Goal: Information Seeking & Learning: Learn about a topic

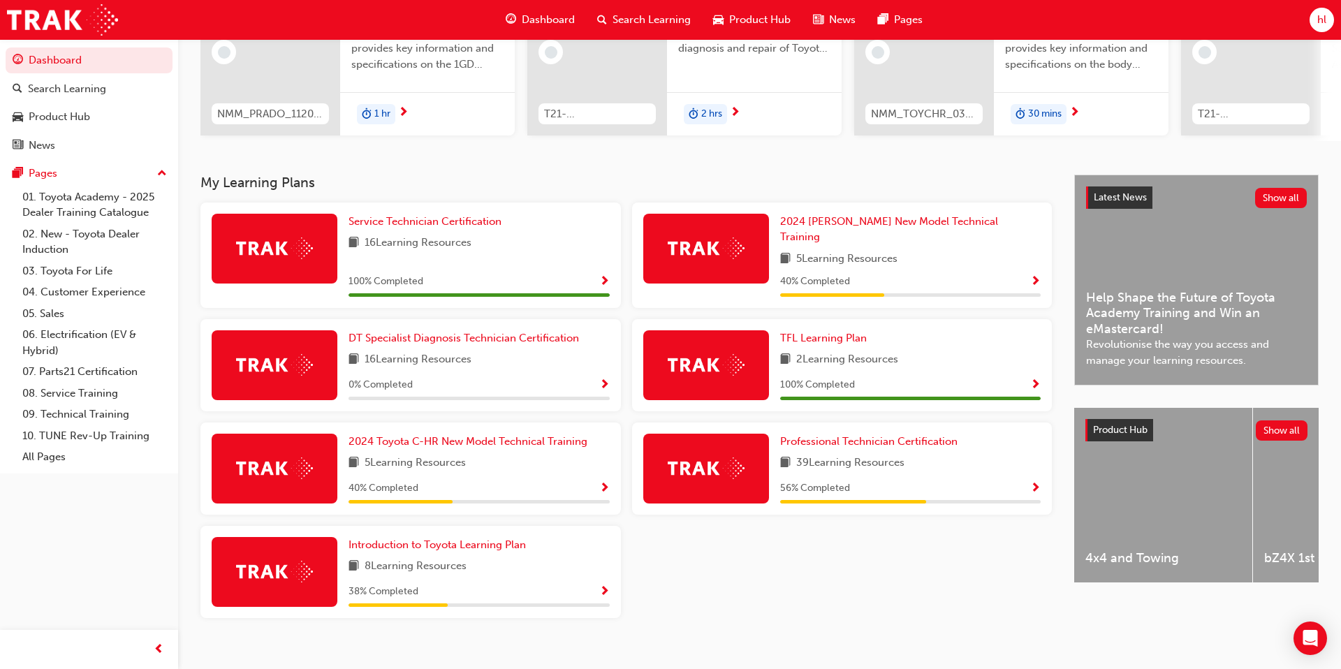
scroll to position [190, 0]
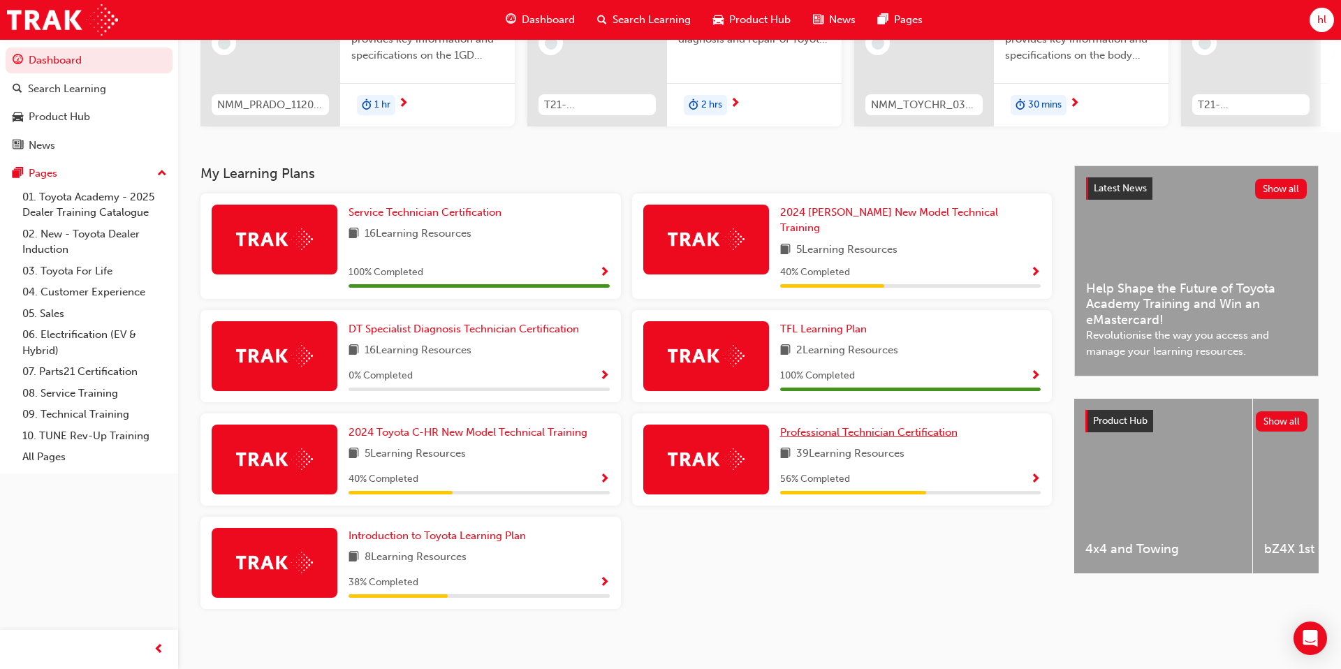
click at [887, 426] on span "Professional Technician Certification" at bounding box center [868, 432] width 177 height 13
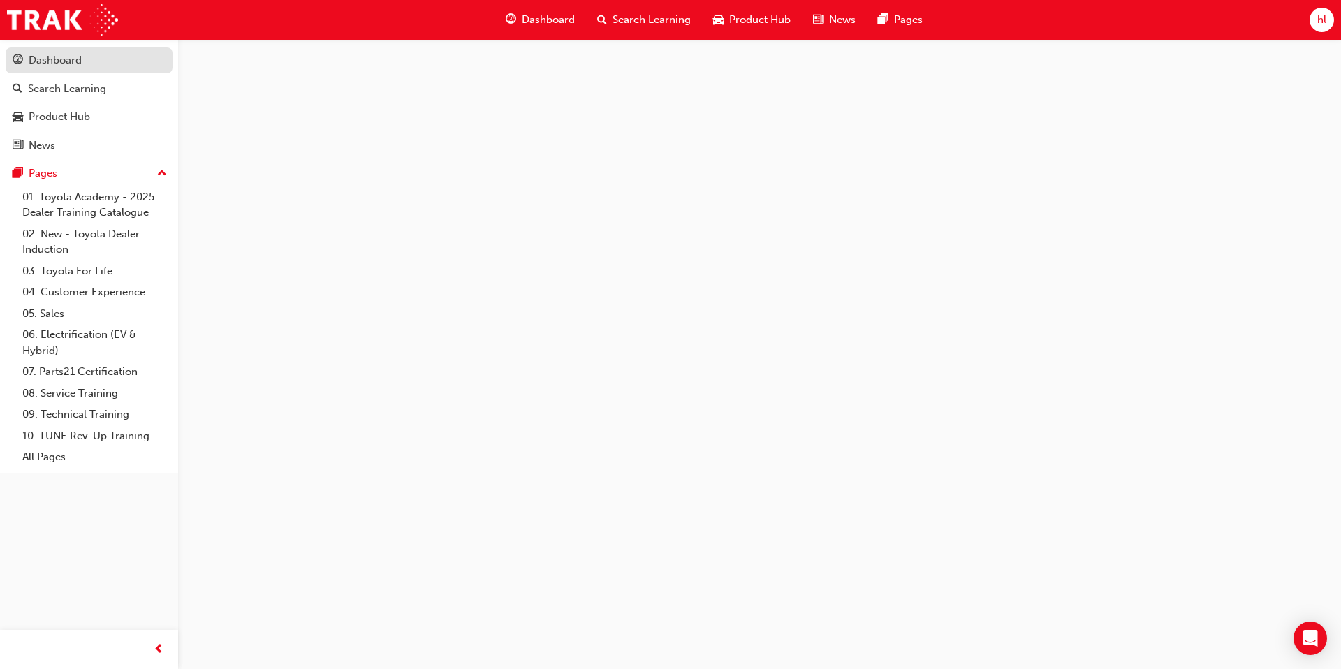
click at [69, 62] on div "Dashboard" at bounding box center [55, 60] width 53 height 16
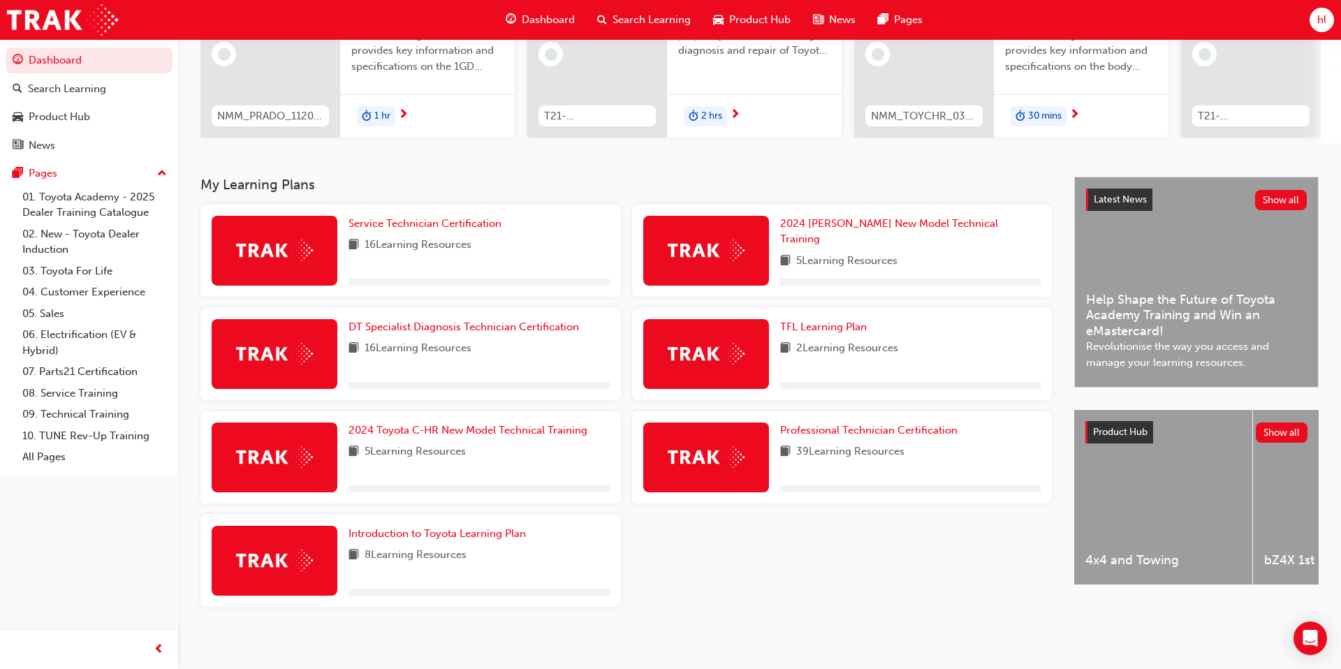
scroll to position [190, 0]
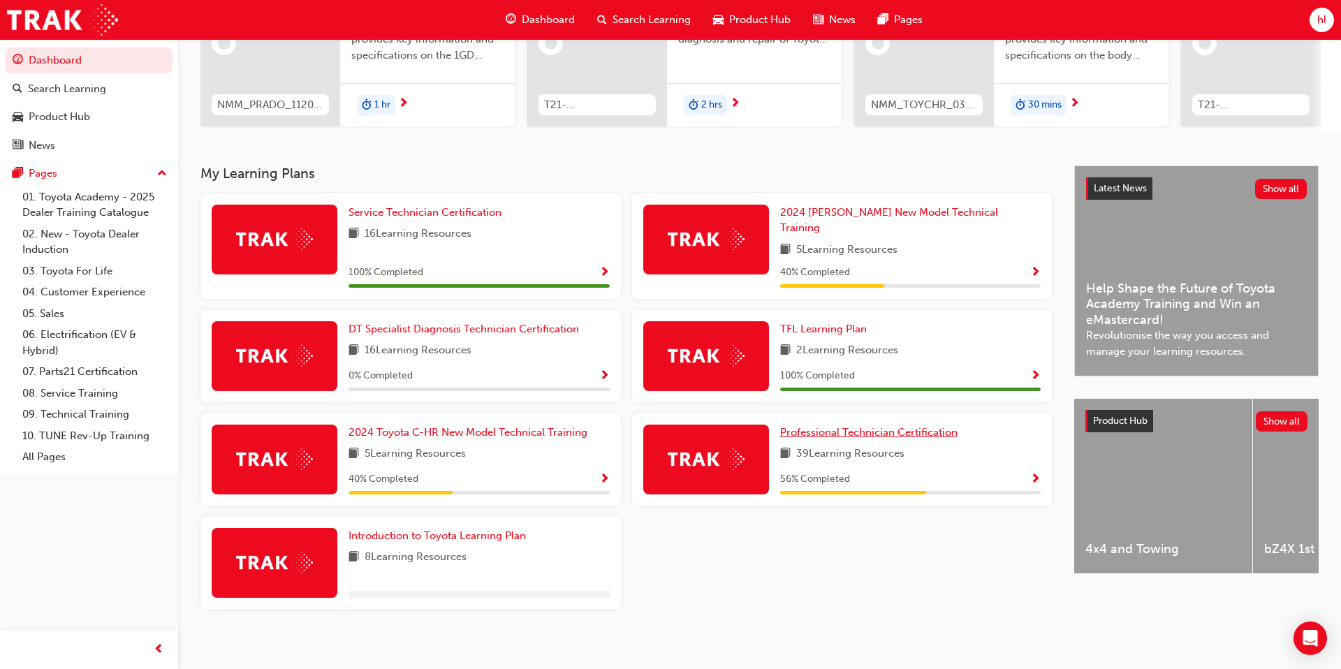
click at [872, 426] on span "Professional Technician Certification" at bounding box center [868, 432] width 177 height 13
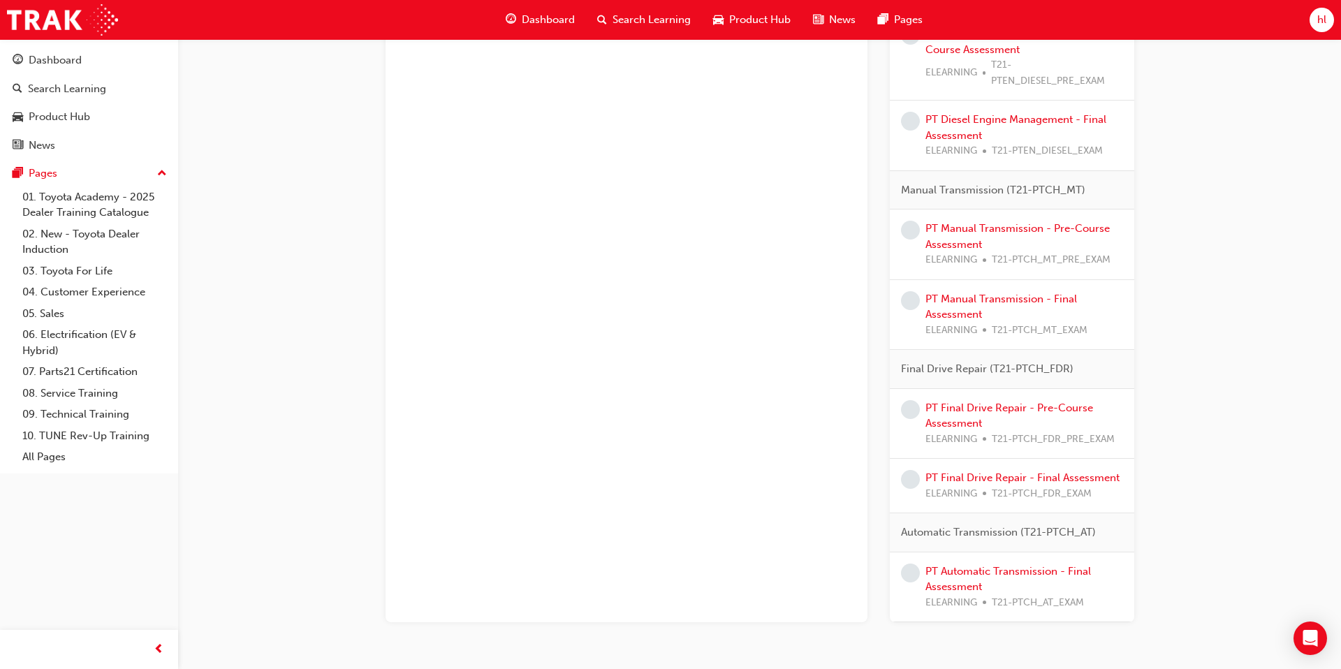
scroll to position [1370, 0]
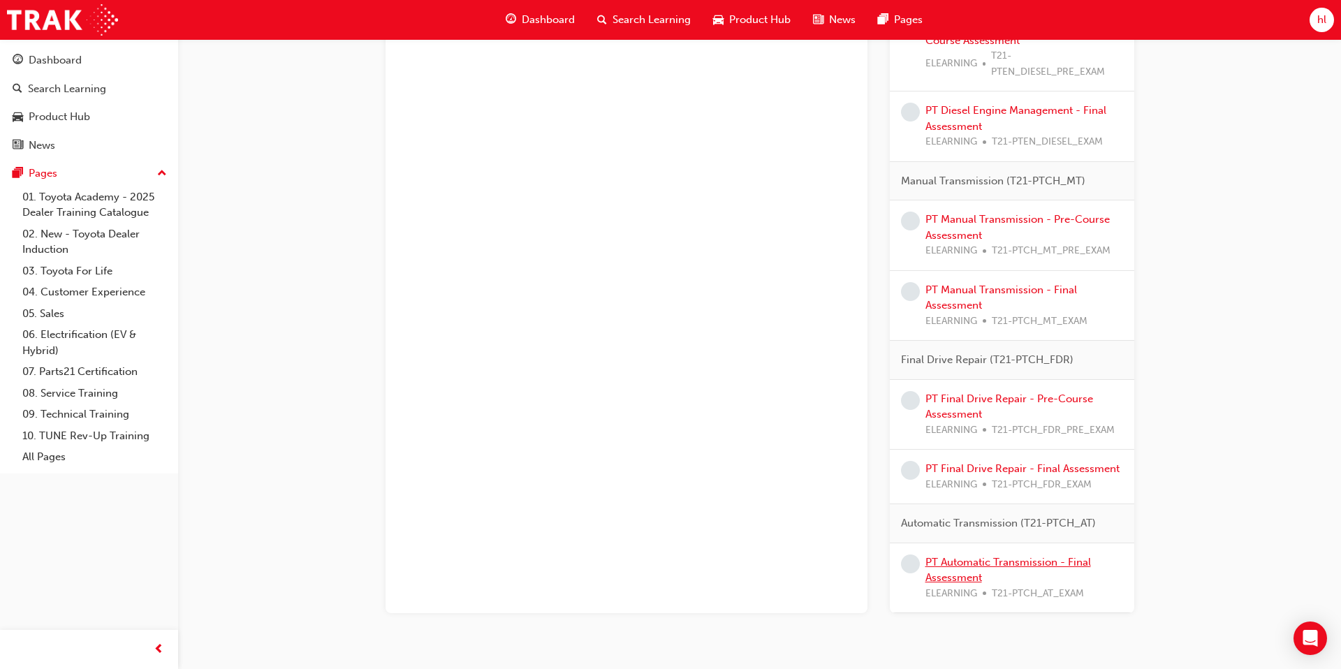
click at [1039, 564] on link "PT Automatic Transmission - Final Assessment" at bounding box center [1008, 570] width 166 height 29
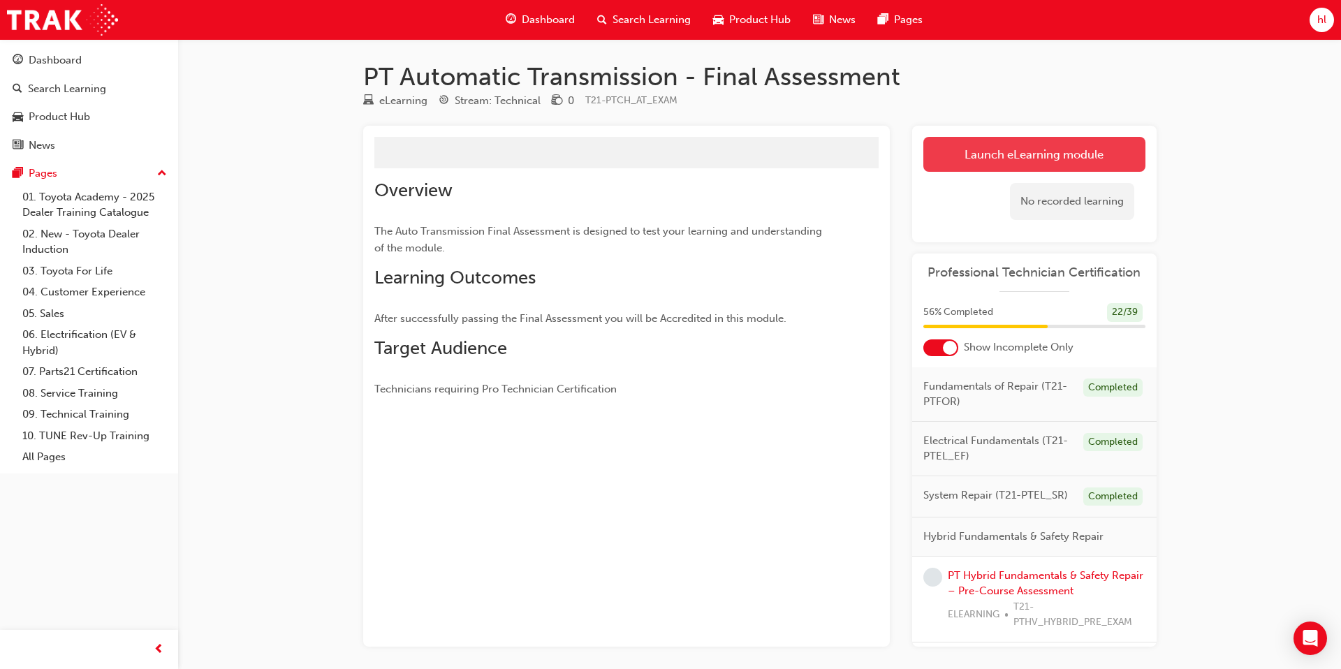
click at [1051, 153] on link "Launch eLearning module" at bounding box center [1034, 154] width 222 height 35
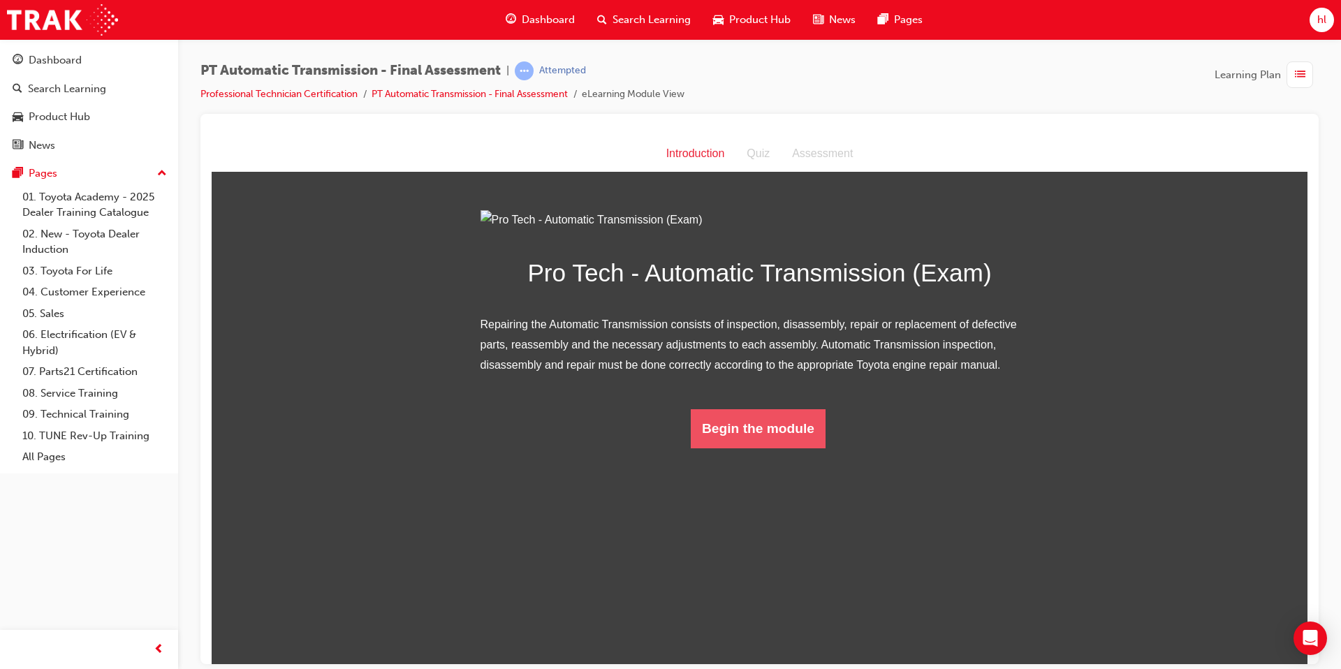
click at [777, 448] on button "Begin the module" at bounding box center [758, 428] width 135 height 39
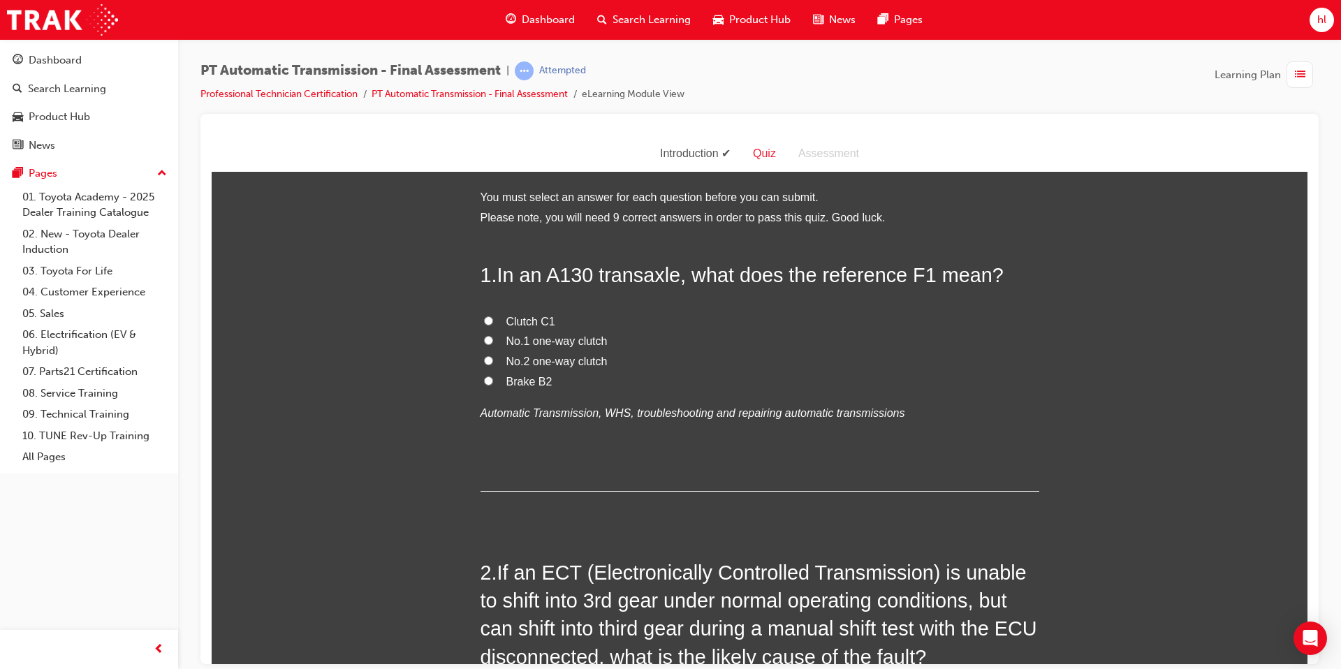
click at [481, 269] on h2 "1 . In an A130 transaxle, what does the reference F1 mean?" at bounding box center [760, 275] width 559 height 28
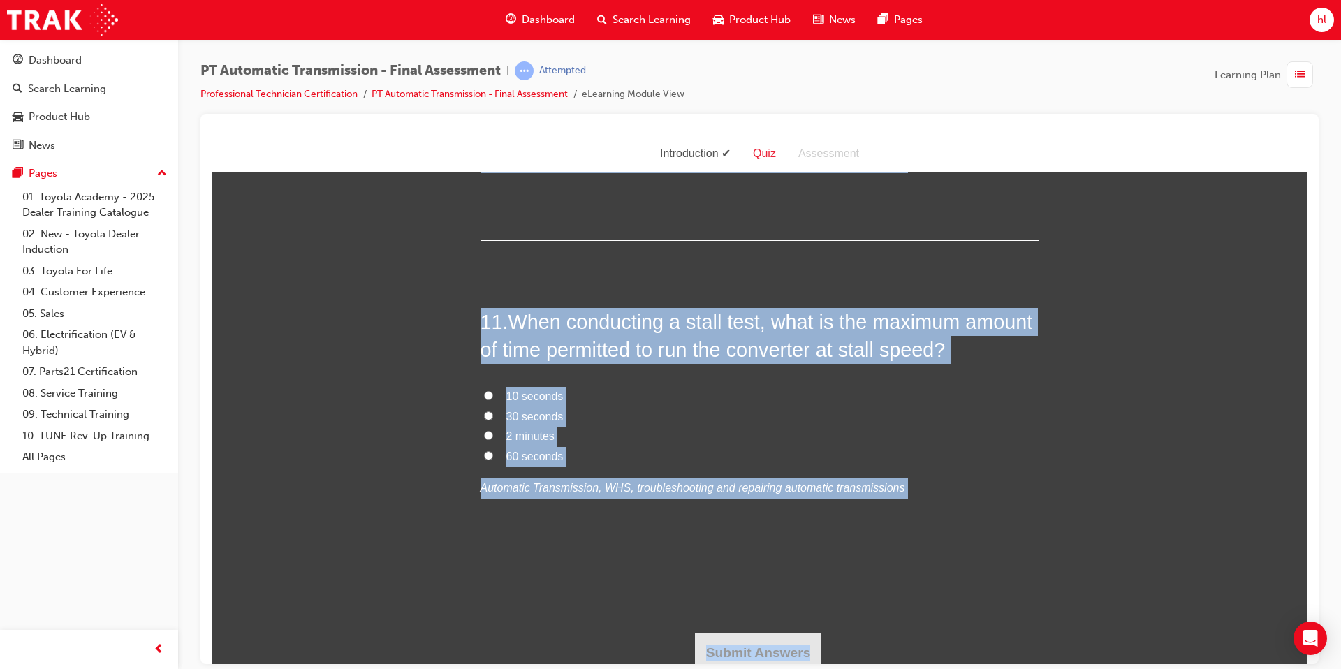
scroll to position [3302, 0]
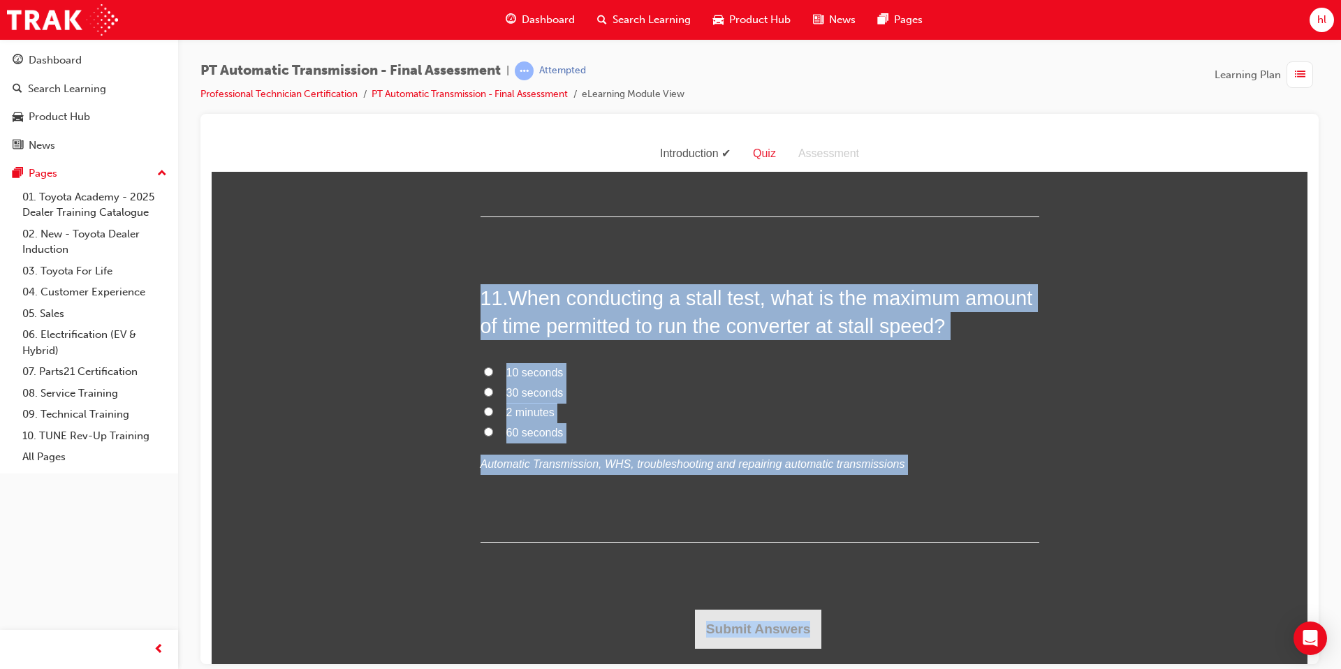
drag, startPoint x: 481, startPoint y: 269, endPoint x: 1143, endPoint y: 668, distance: 773.6
copy div "1 . In an A130 transaxle, what does the reference F1 mean? Clutch C1 No.1 one-w…"
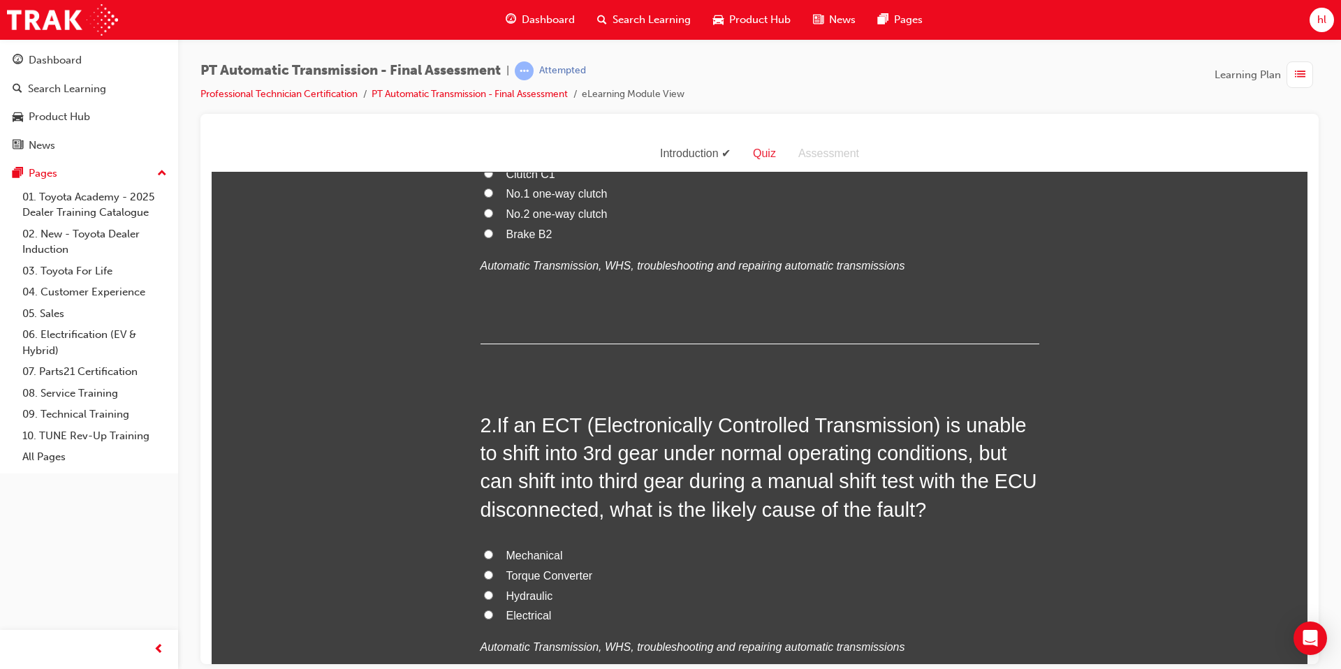
scroll to position [0, 0]
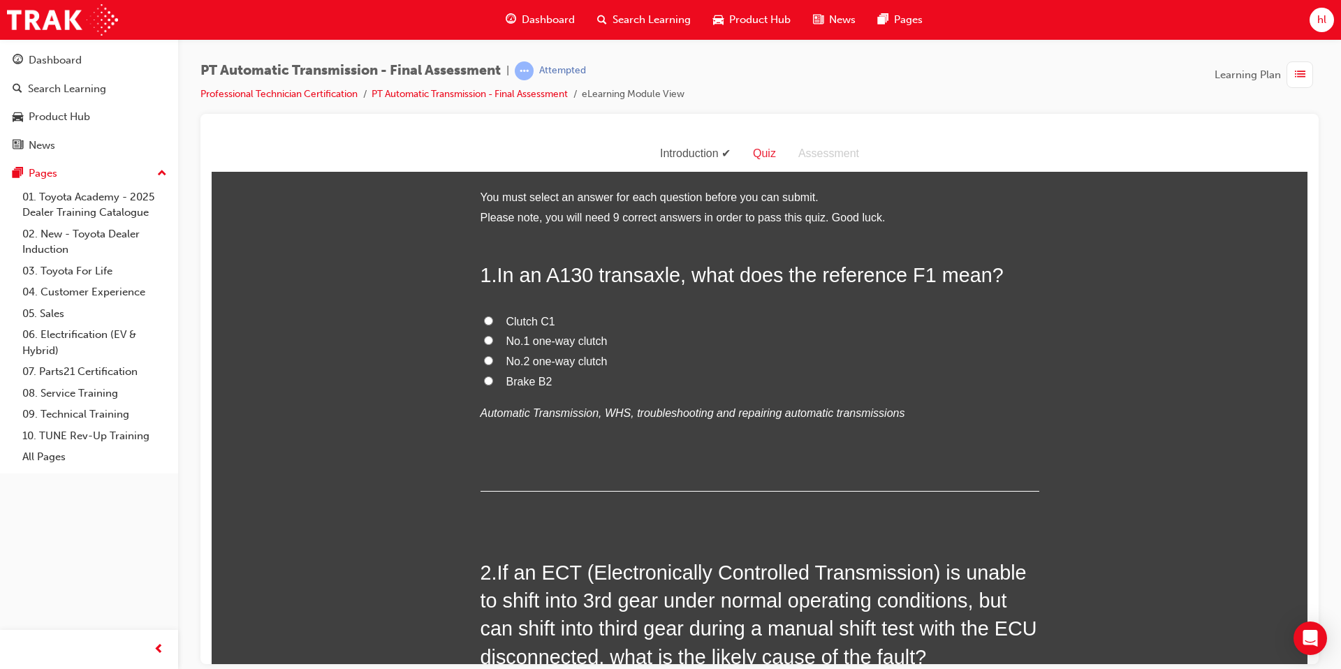
click at [485, 343] on input "No.1 one-way clutch" at bounding box center [488, 339] width 9 height 9
radio input "true"
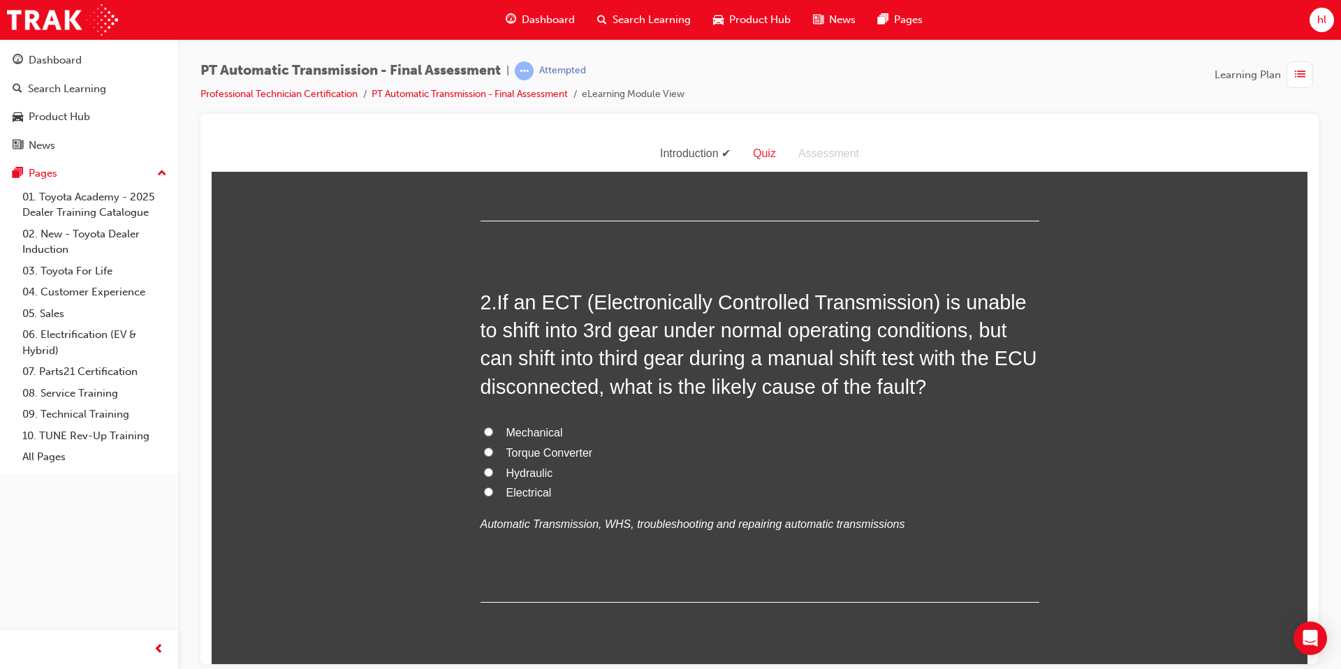
scroll to position [276, 0]
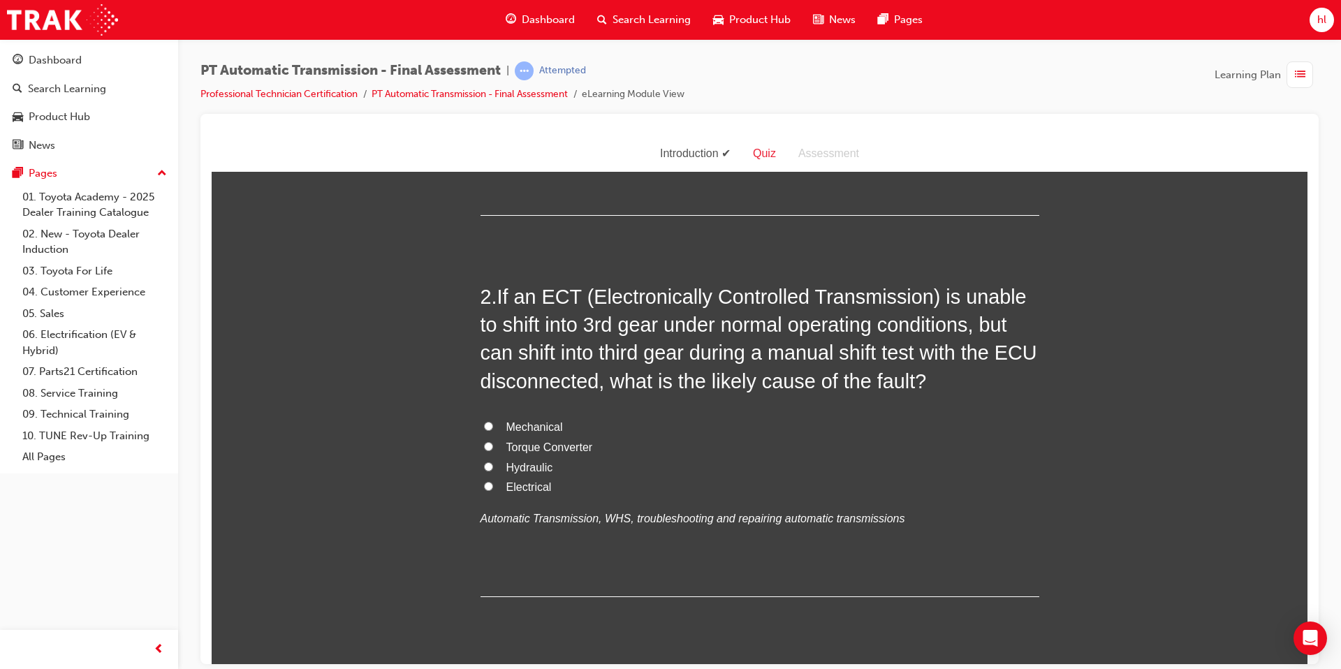
click at [484, 488] on input "Electrical" at bounding box center [488, 485] width 9 height 9
radio input "true"
click at [511, 442] on span "Torque Converter" at bounding box center [549, 447] width 87 height 12
click at [493, 442] on input "Torque Converter" at bounding box center [488, 445] width 9 height 9
radio input "true"
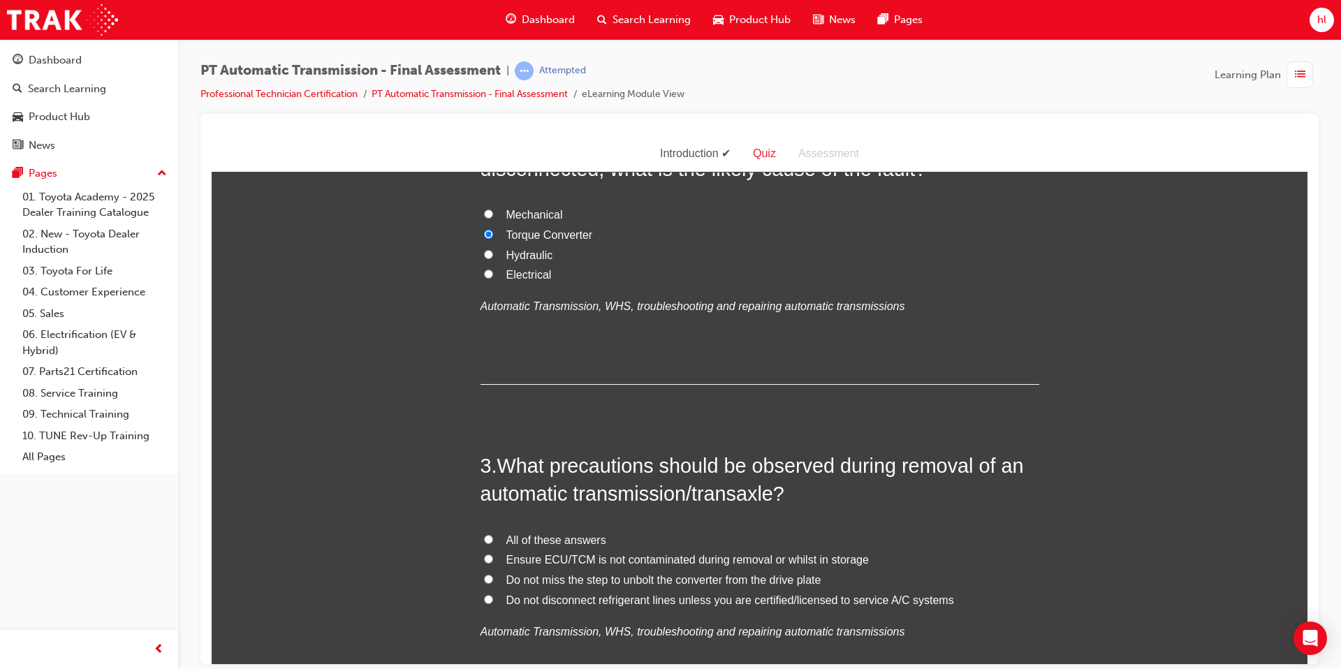
scroll to position [490, 0]
click at [494, 271] on label "Electrical" at bounding box center [760, 273] width 559 height 20
click at [493, 271] on input "Electrical" at bounding box center [488, 272] width 9 height 9
radio input "true"
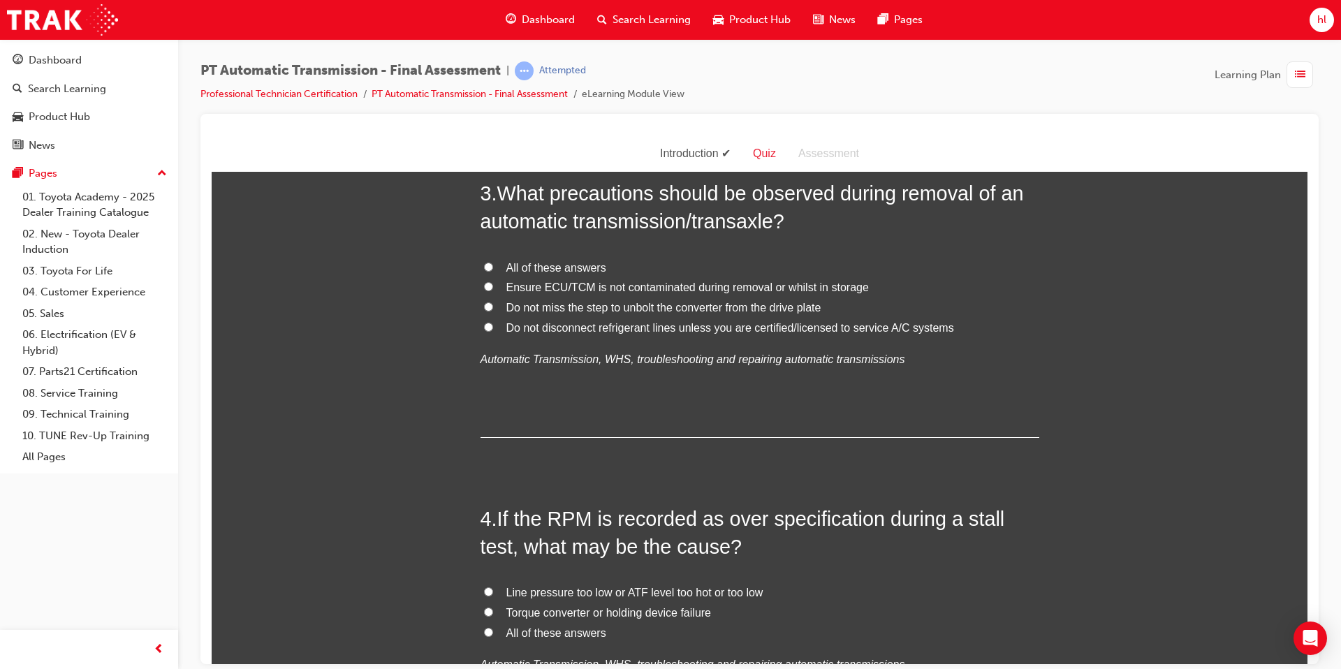
scroll to position [735, 0]
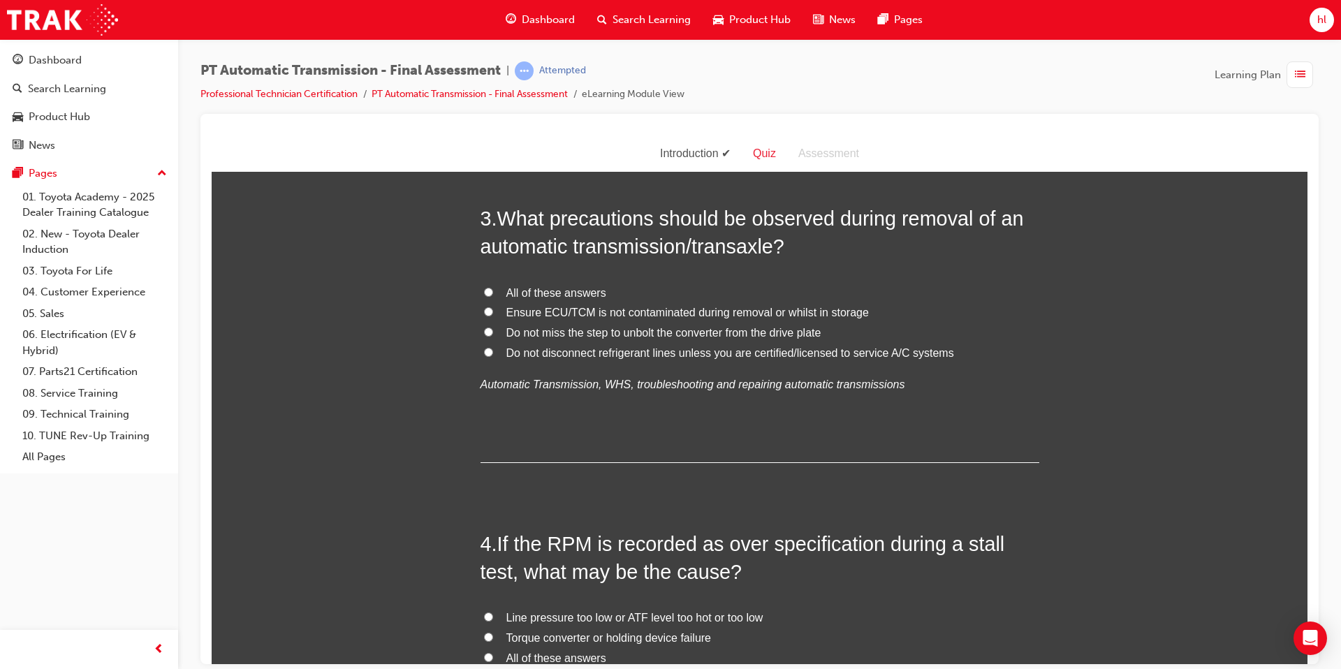
click at [488, 298] on label "All of these answers" at bounding box center [760, 293] width 559 height 20
click at [488, 296] on input "All of these answers" at bounding box center [488, 291] width 9 height 9
radio input "true"
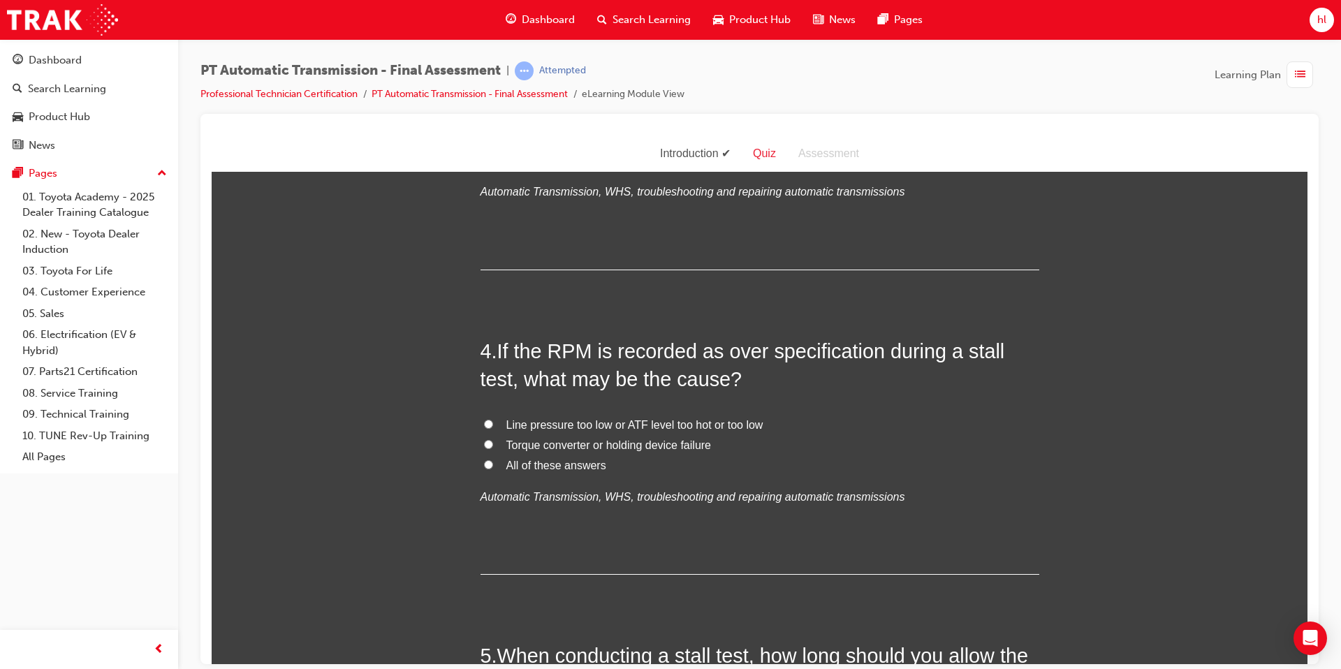
scroll to position [960, 0]
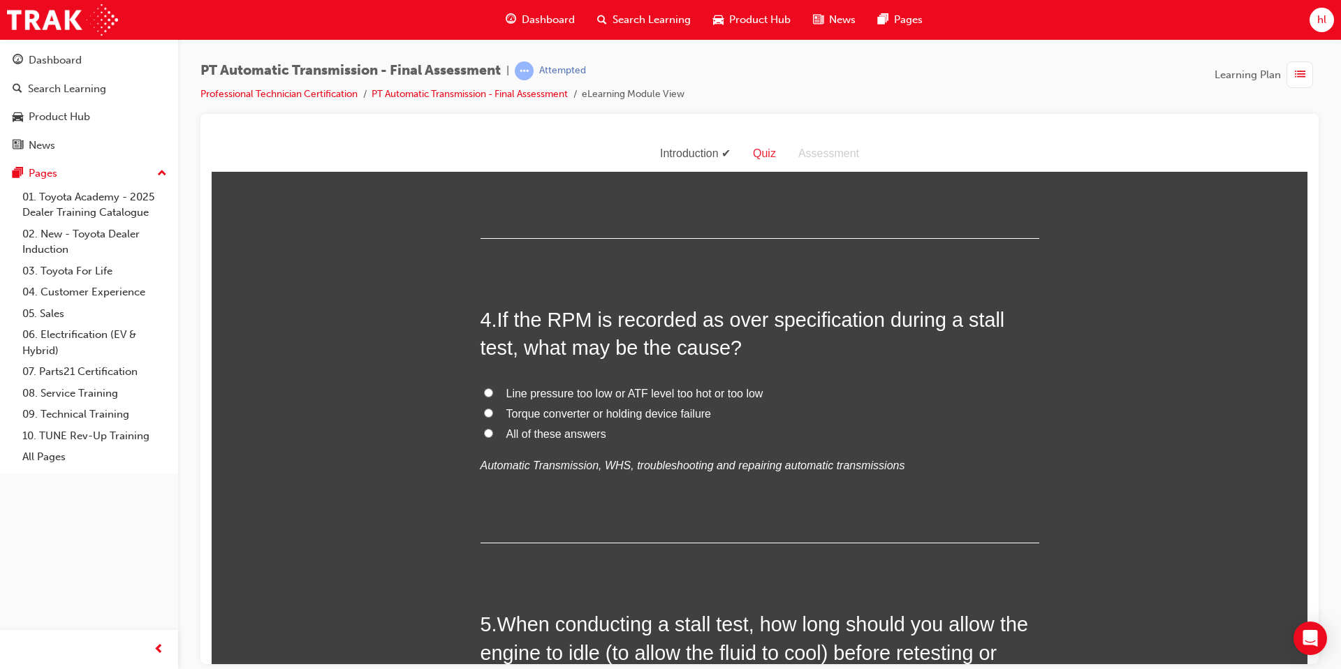
click at [498, 434] on label "All of these answers" at bounding box center [760, 434] width 559 height 20
click at [493, 434] on input "All of these answers" at bounding box center [488, 432] width 9 height 9
radio input "true"
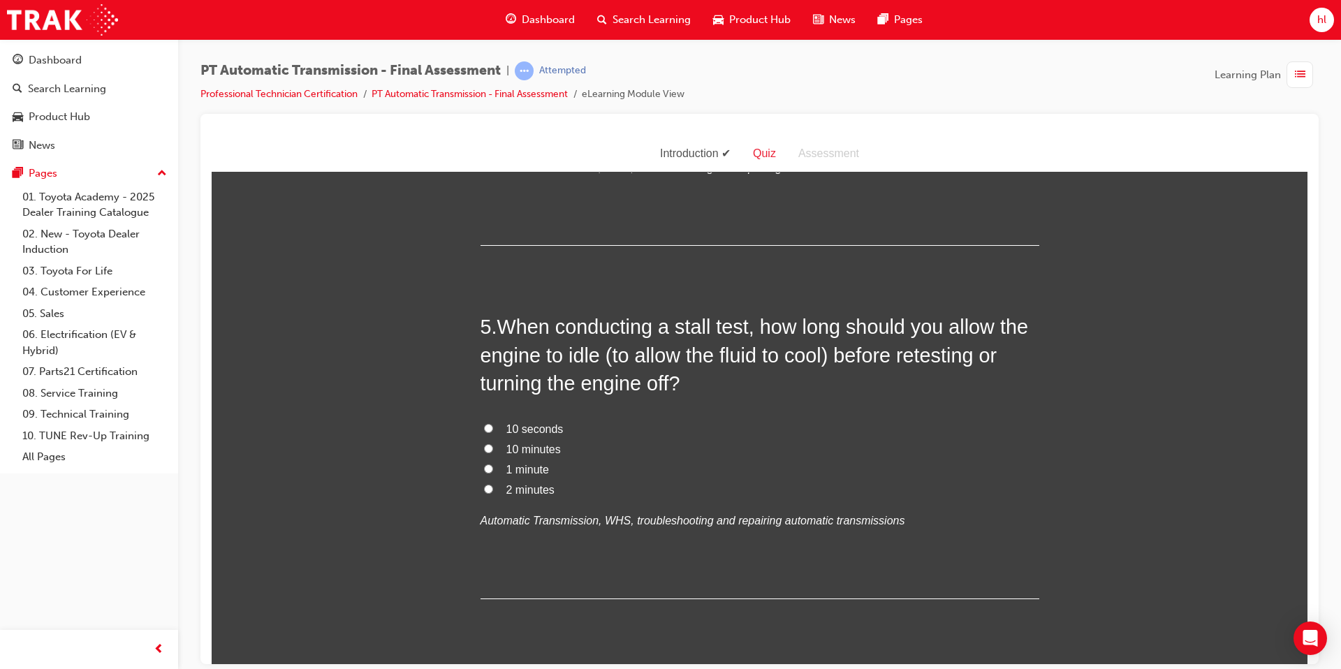
scroll to position [1259, 0]
click at [490, 488] on input "2 minutes" at bounding box center [488, 487] width 9 height 9
radio input "true"
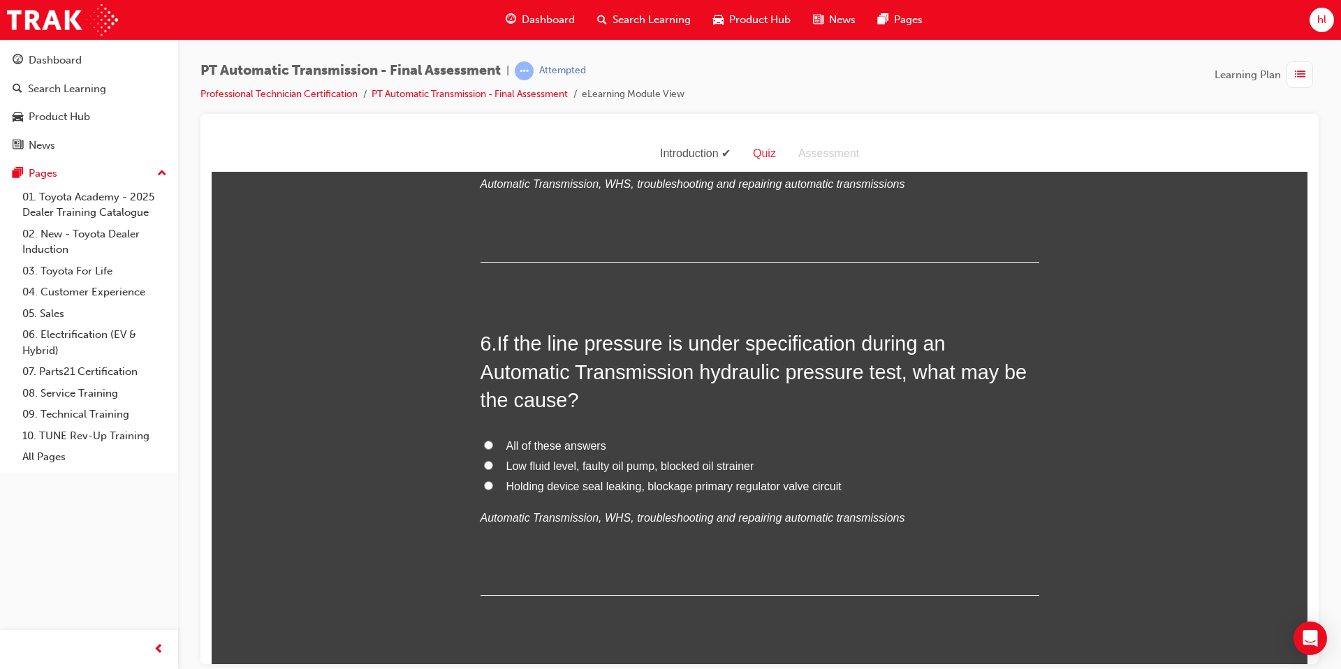
scroll to position [1595, 0]
click at [494, 447] on label "All of these answers" at bounding box center [760, 444] width 559 height 20
click at [493, 447] on input "All of these answers" at bounding box center [488, 443] width 9 height 9
radio input "true"
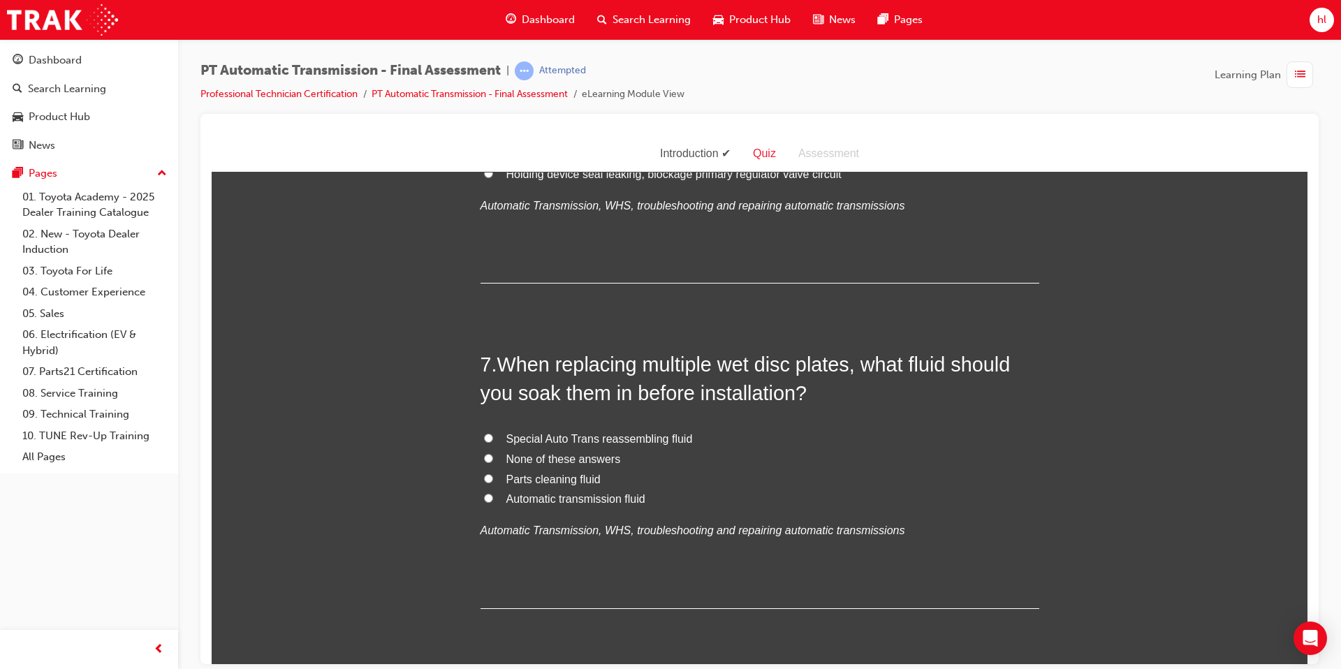
scroll to position [1907, 0]
click at [497, 496] on label "Automatic transmission fluid" at bounding box center [760, 498] width 559 height 20
click at [493, 496] on input "Automatic transmission fluid" at bounding box center [488, 496] width 9 height 9
radio input "true"
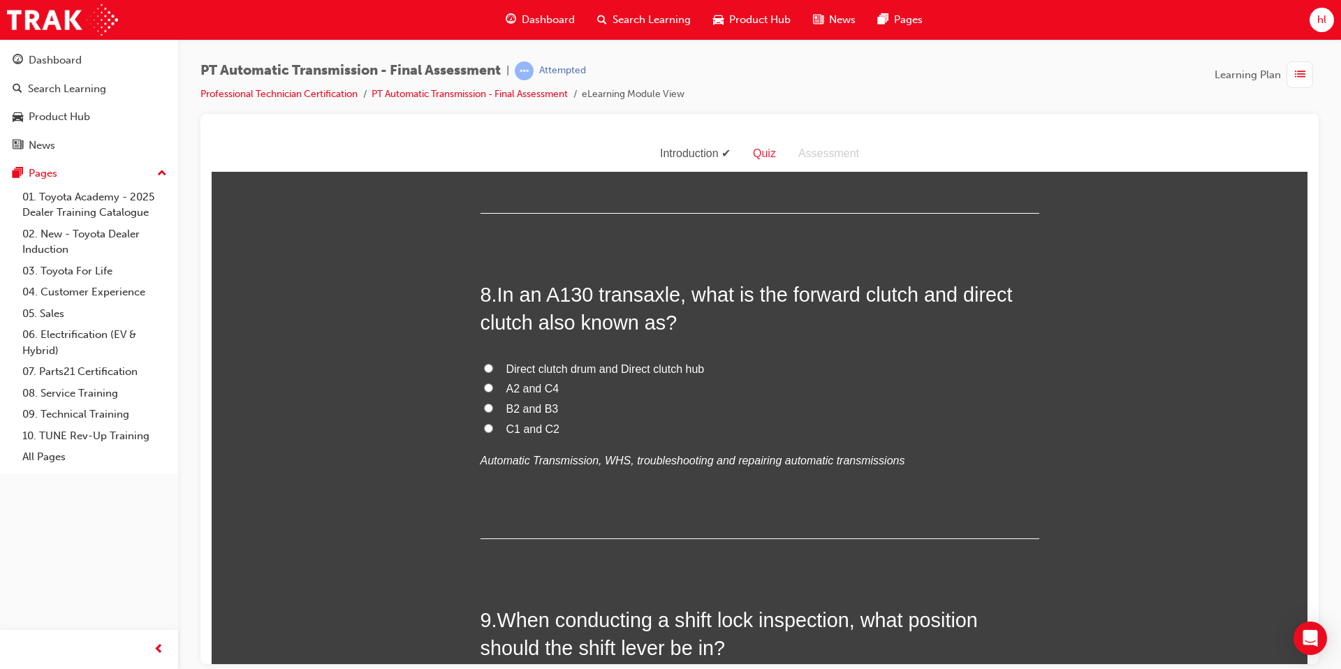
scroll to position [2306, 0]
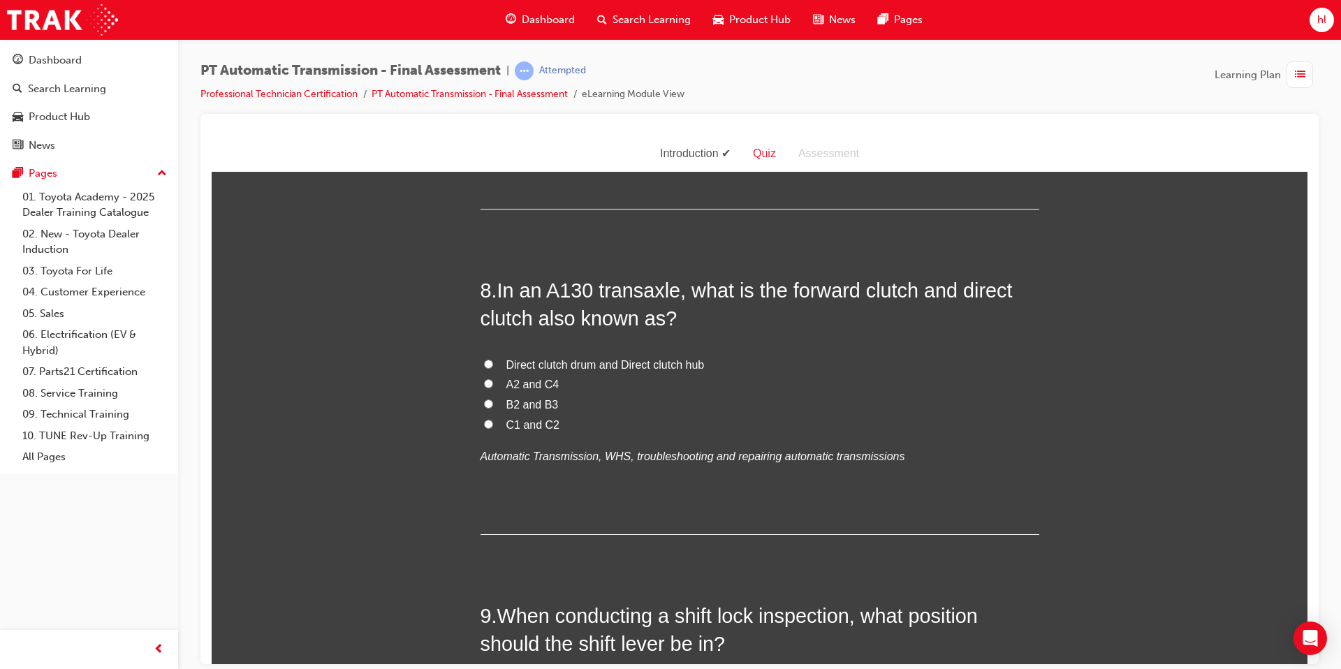
click at [486, 423] on input "C1 and C2" at bounding box center [488, 423] width 9 height 9
radio input "true"
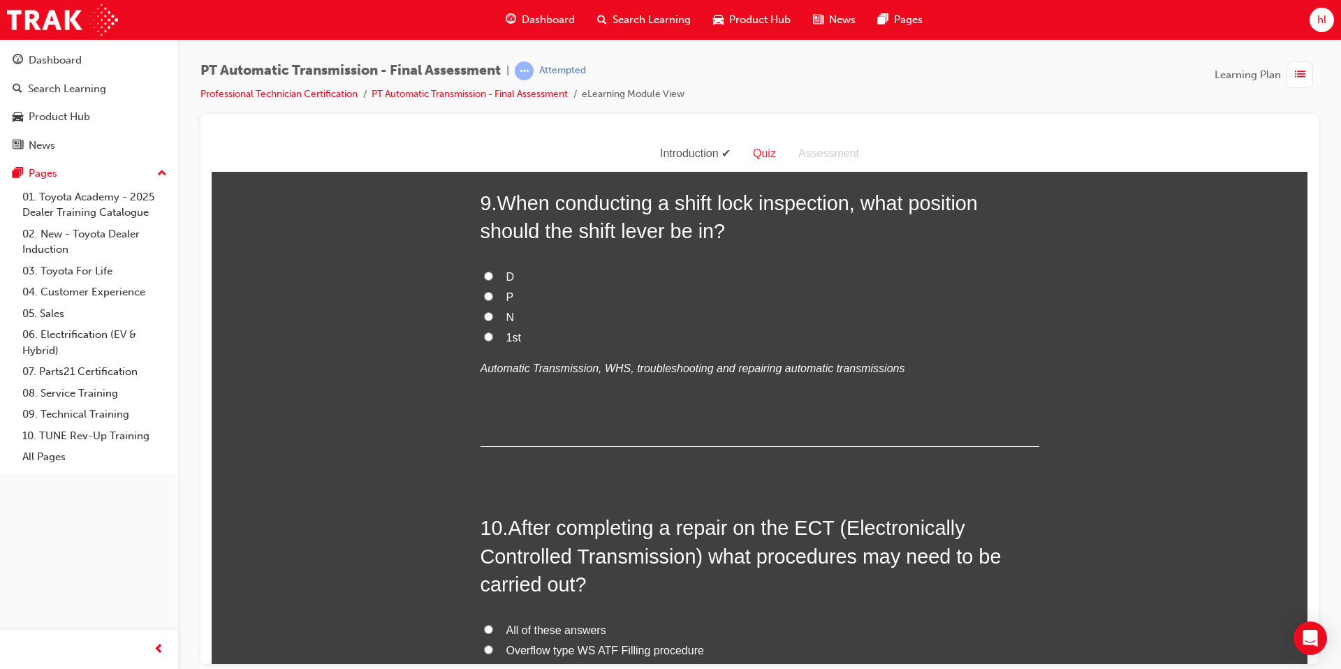
scroll to position [2692, 0]
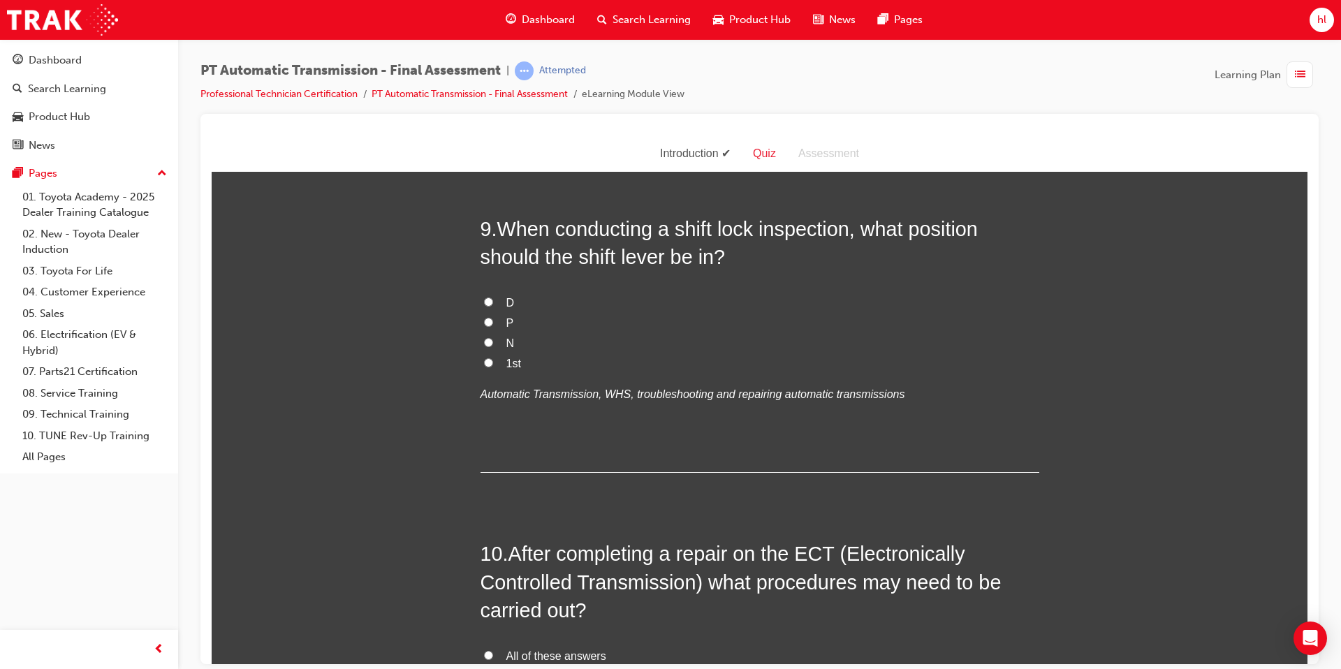
drag, startPoint x: 490, startPoint y: 344, endPoint x: 577, endPoint y: 335, distance: 87.7
click at [490, 344] on input "N" at bounding box center [488, 341] width 9 height 9
radio input "true"
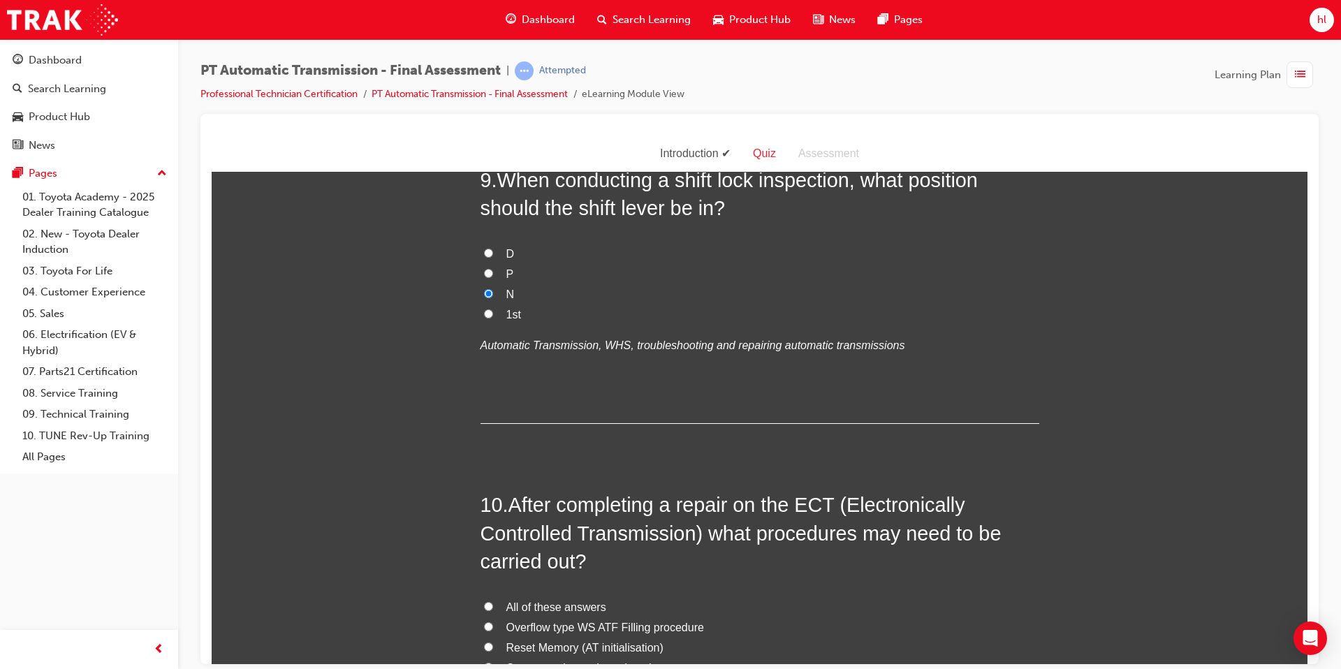
scroll to position [2708, 0]
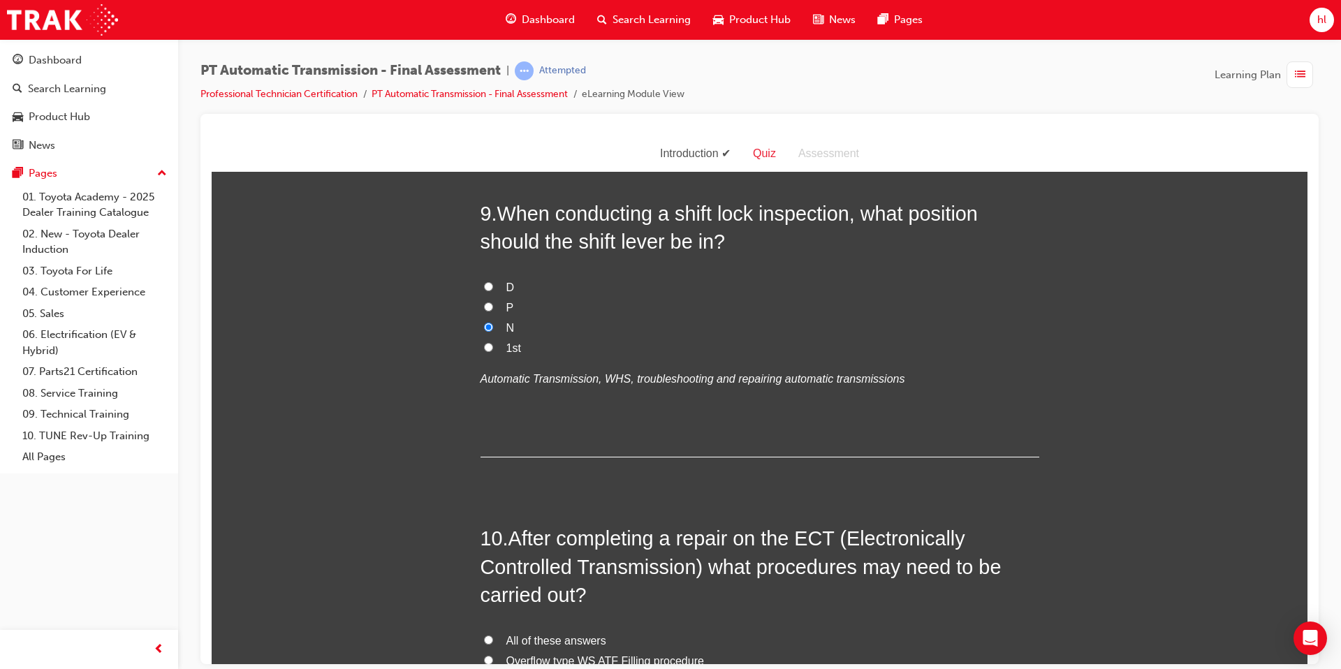
click at [485, 304] on input "P" at bounding box center [488, 306] width 9 height 9
radio input "true"
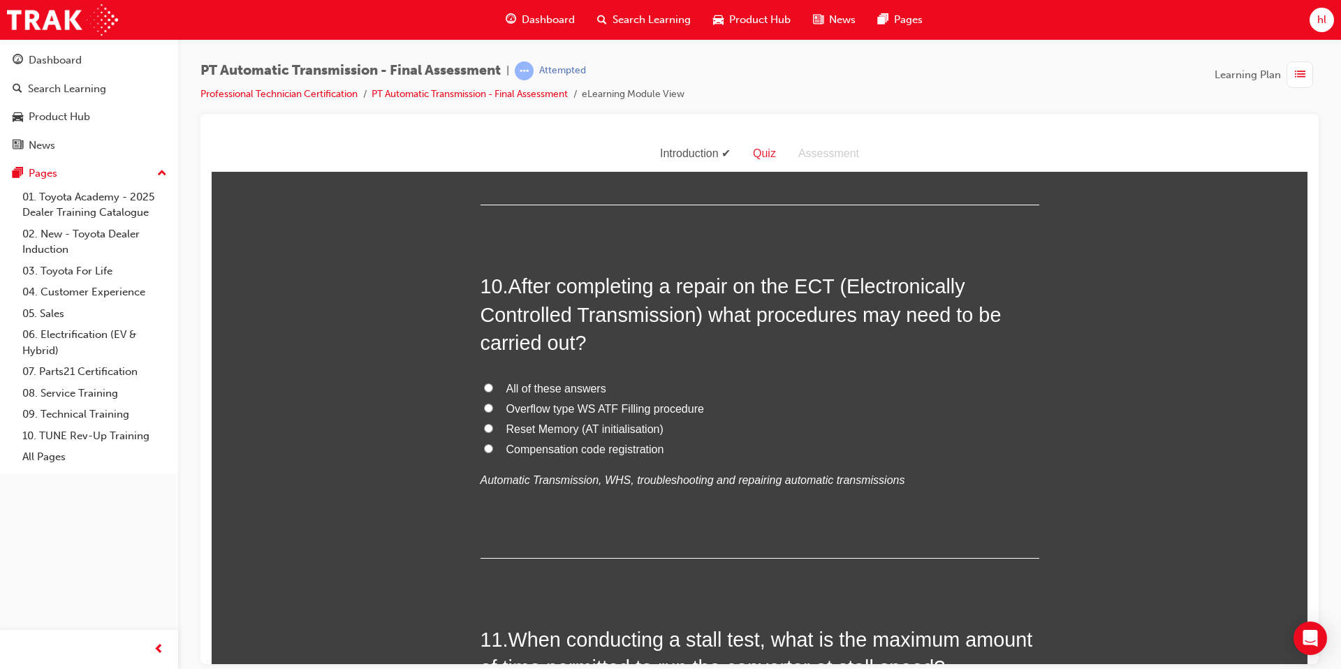
scroll to position [2963, 0]
click at [487, 388] on input "All of these answers" at bounding box center [488, 384] width 9 height 9
radio input "true"
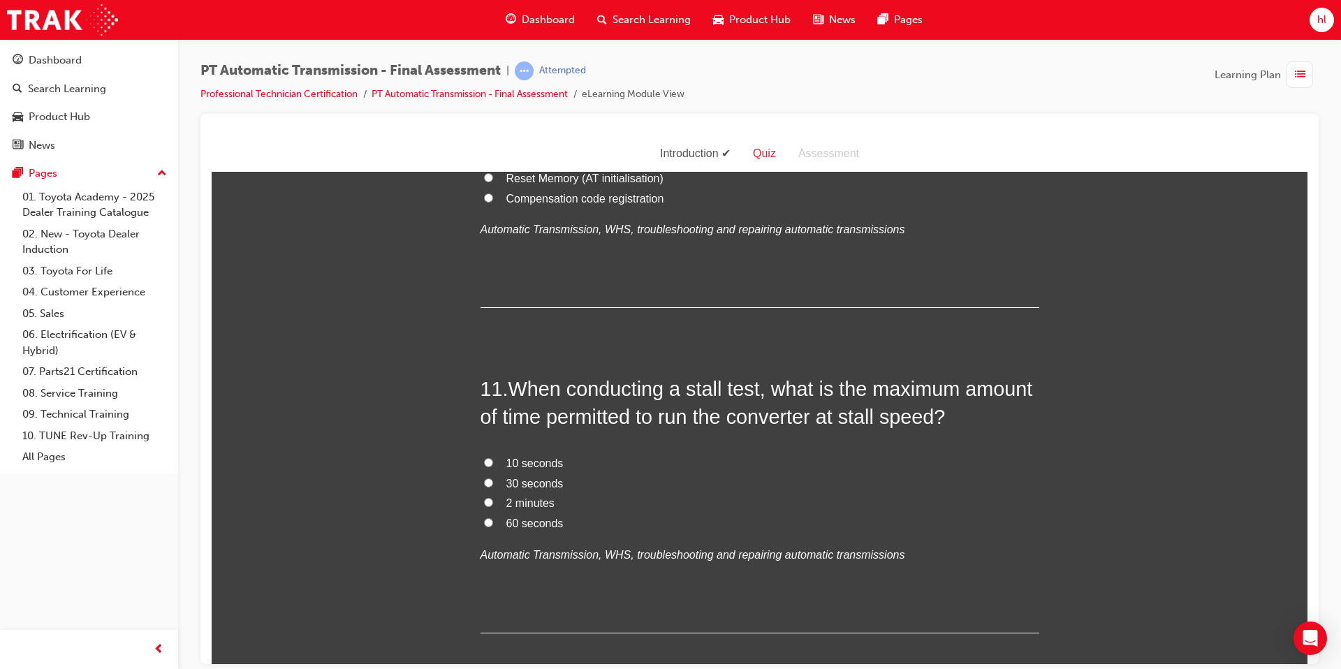
scroll to position [3216, 0]
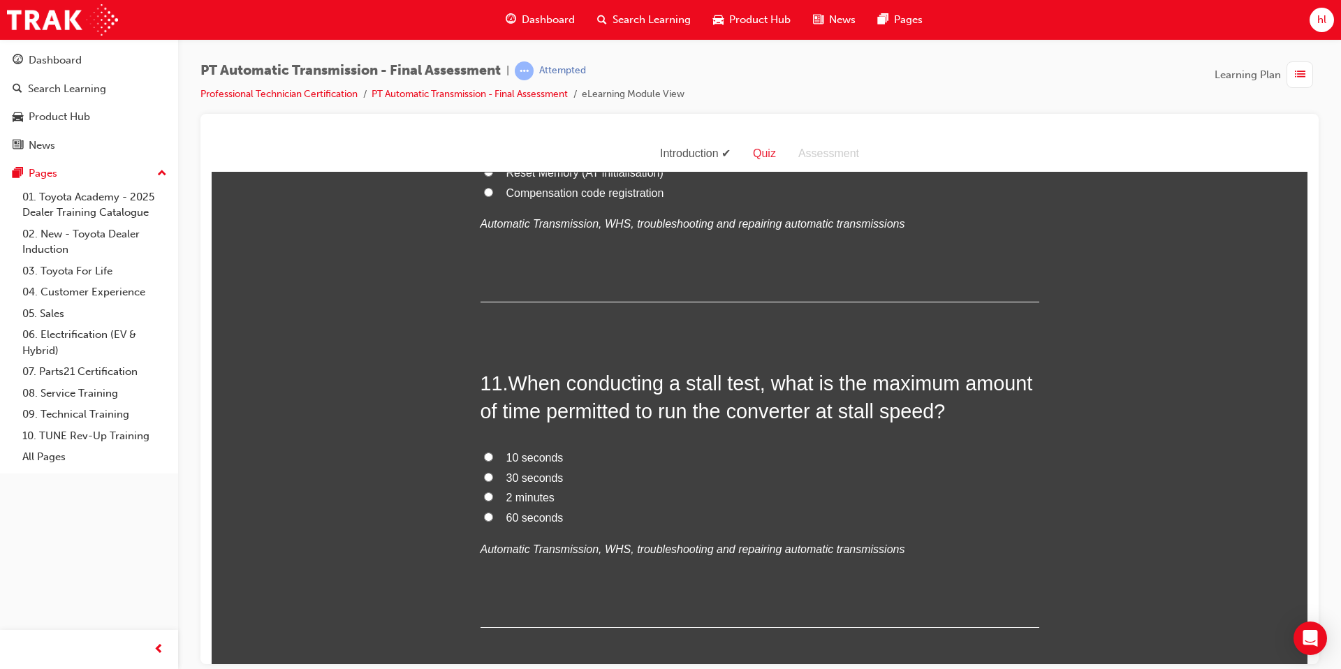
click at [492, 498] on input "2 minutes" at bounding box center [488, 496] width 9 height 9
radio input "true"
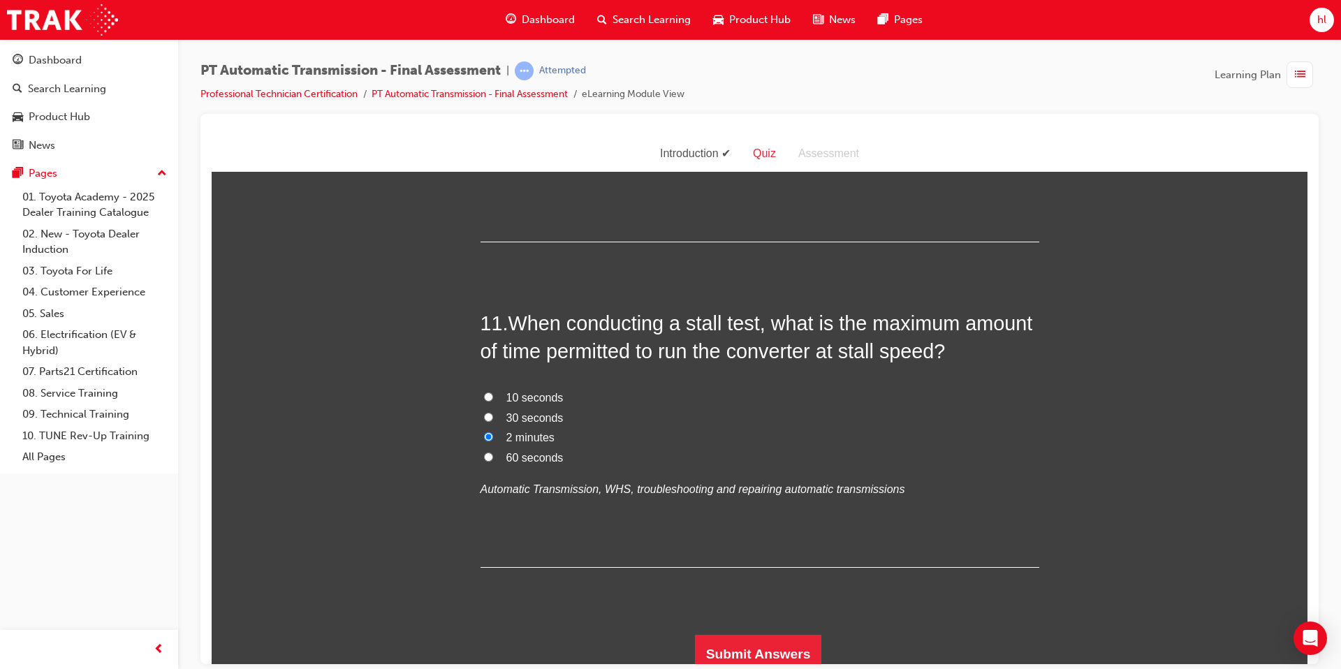
scroll to position [3302, 0]
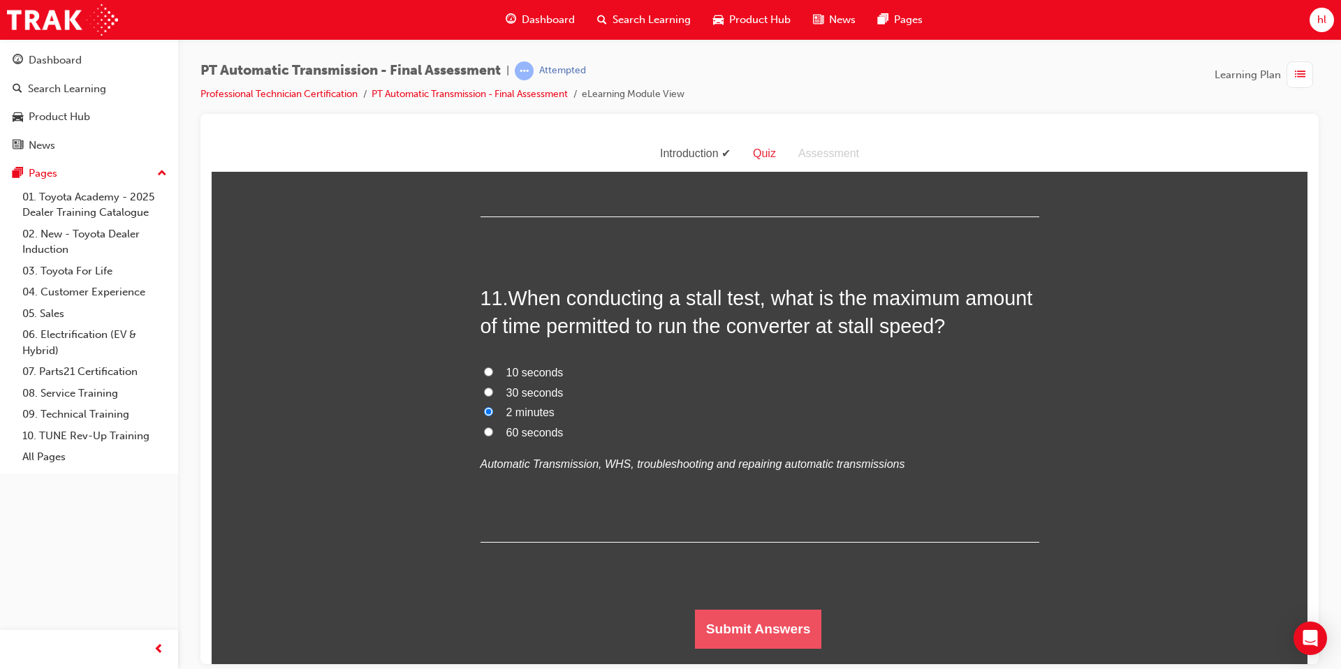
click at [728, 644] on button "Submit Answers" at bounding box center [758, 628] width 127 height 39
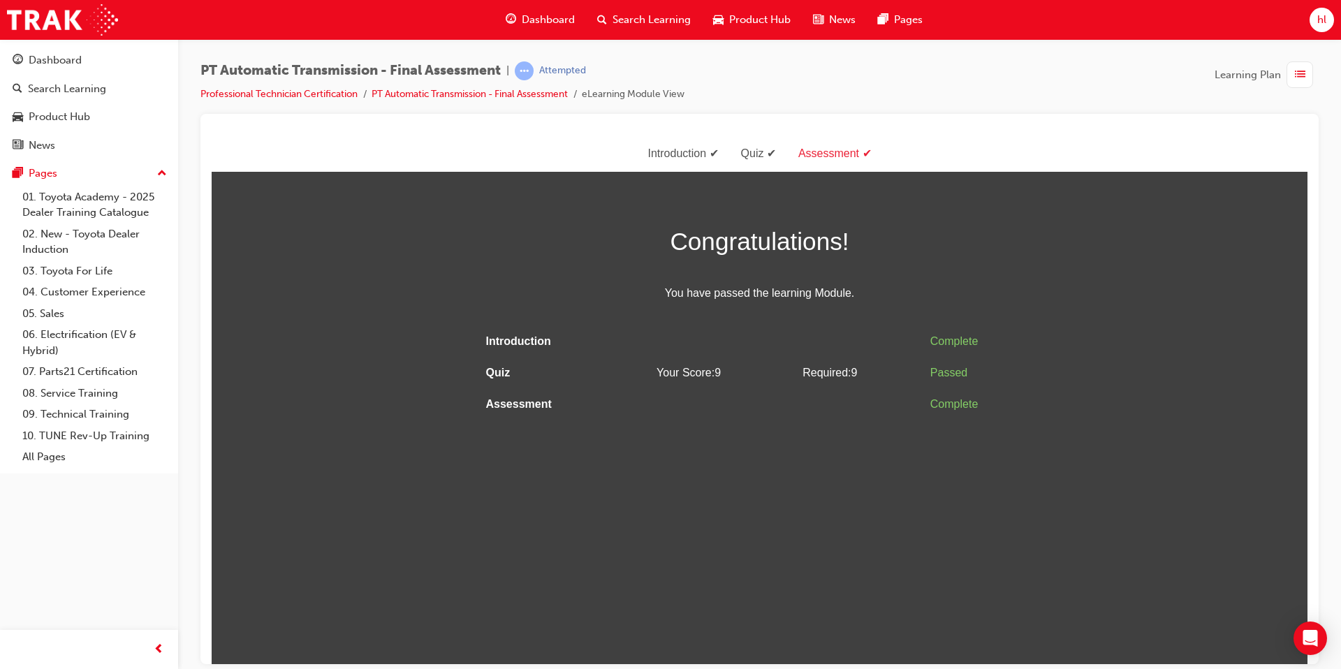
click at [805, 501] on html "Assessment Introduction Quiz Assessment Congratulations! You have passed the le…" at bounding box center [760, 399] width 1096 height 528
click at [47, 59] on div "Dashboard" at bounding box center [55, 60] width 53 height 16
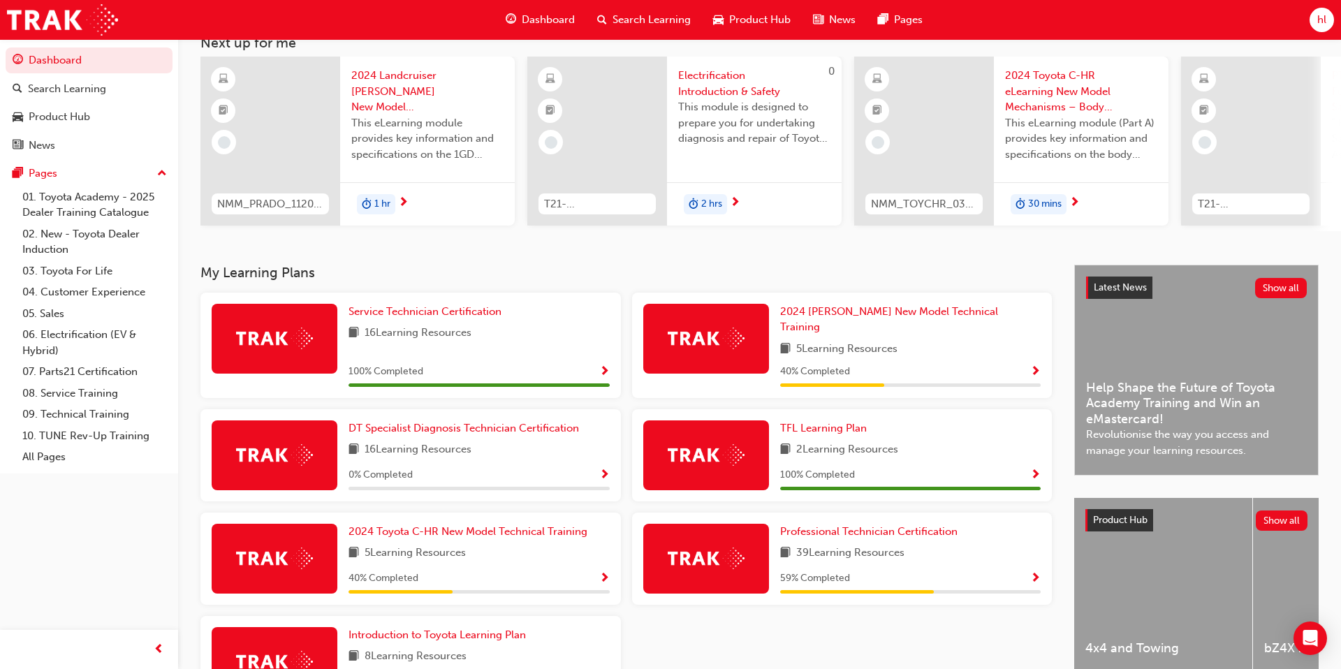
scroll to position [190, 0]
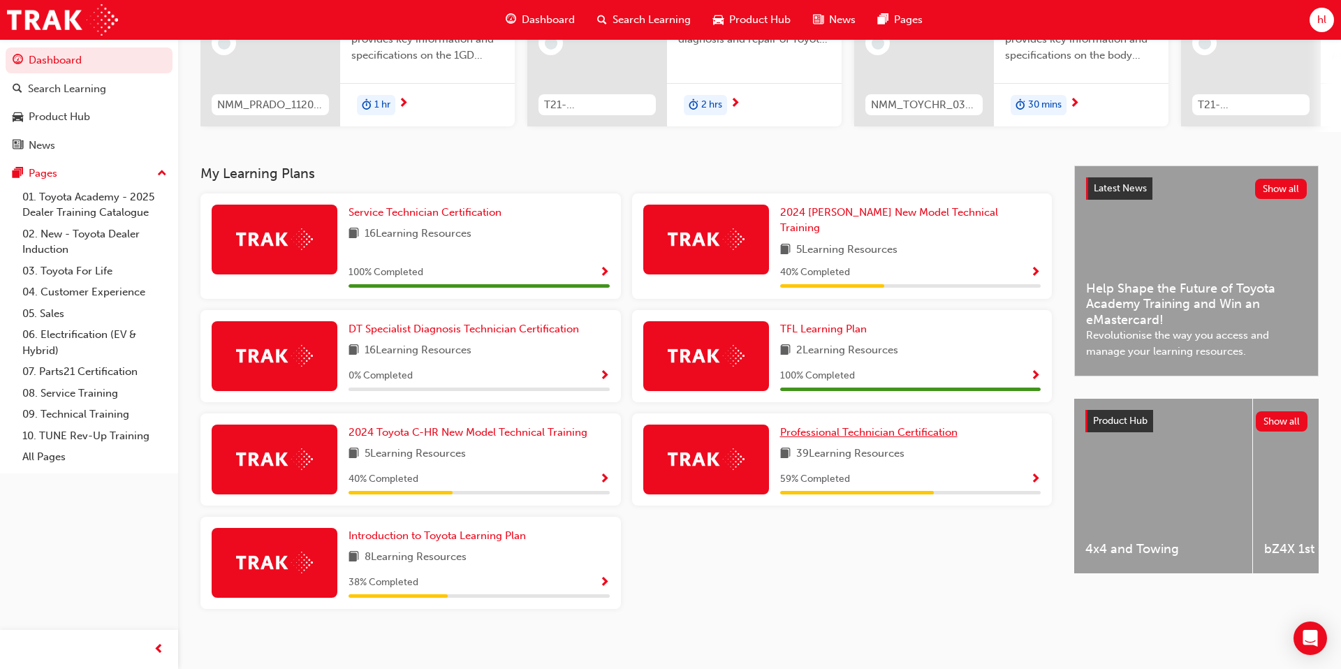
click at [904, 426] on span "Professional Technician Certification" at bounding box center [868, 432] width 177 height 13
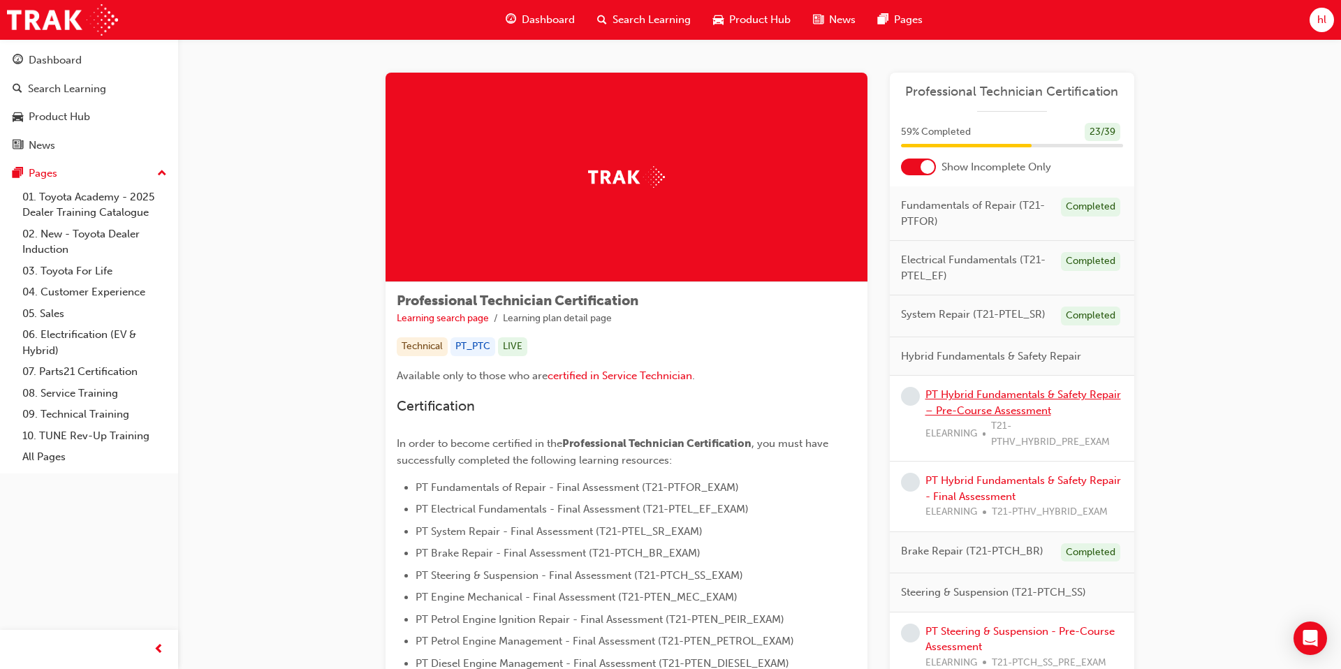
click at [1041, 395] on link "PT Hybrid Fundamentals & Safety Repair – Pre-Course Assessment" at bounding box center [1023, 402] width 196 height 29
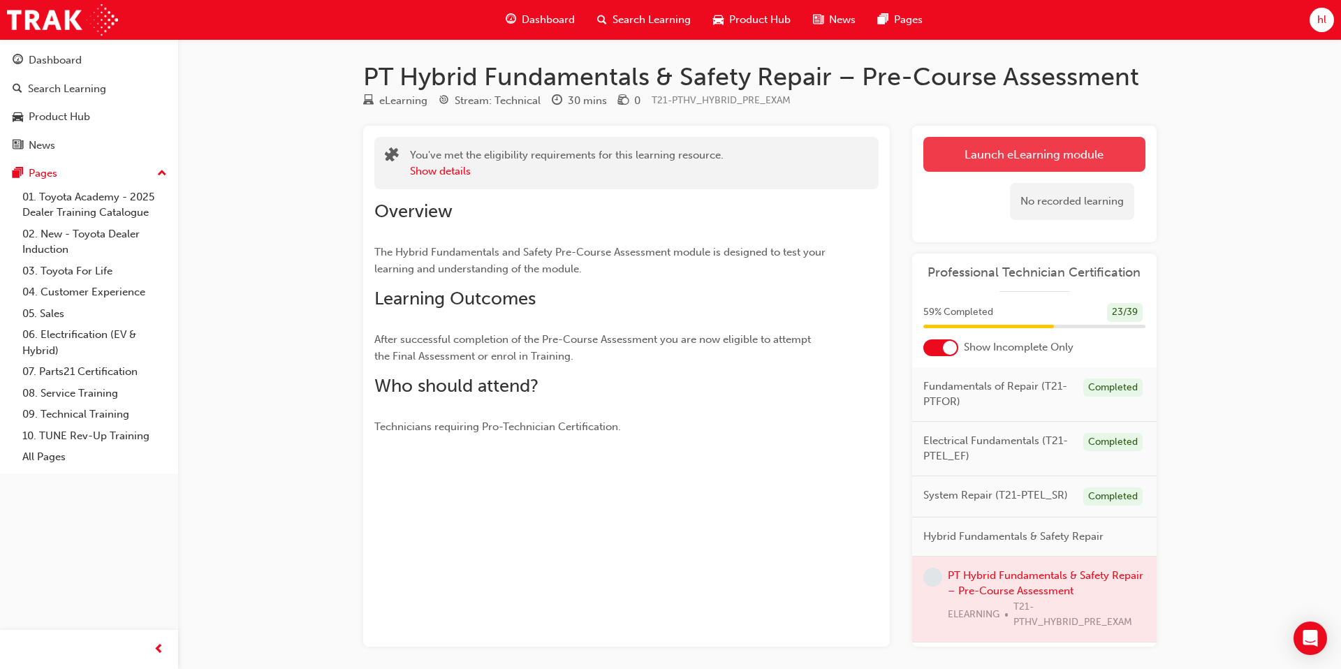
click at [1063, 158] on link "Launch eLearning module" at bounding box center [1034, 154] width 222 height 35
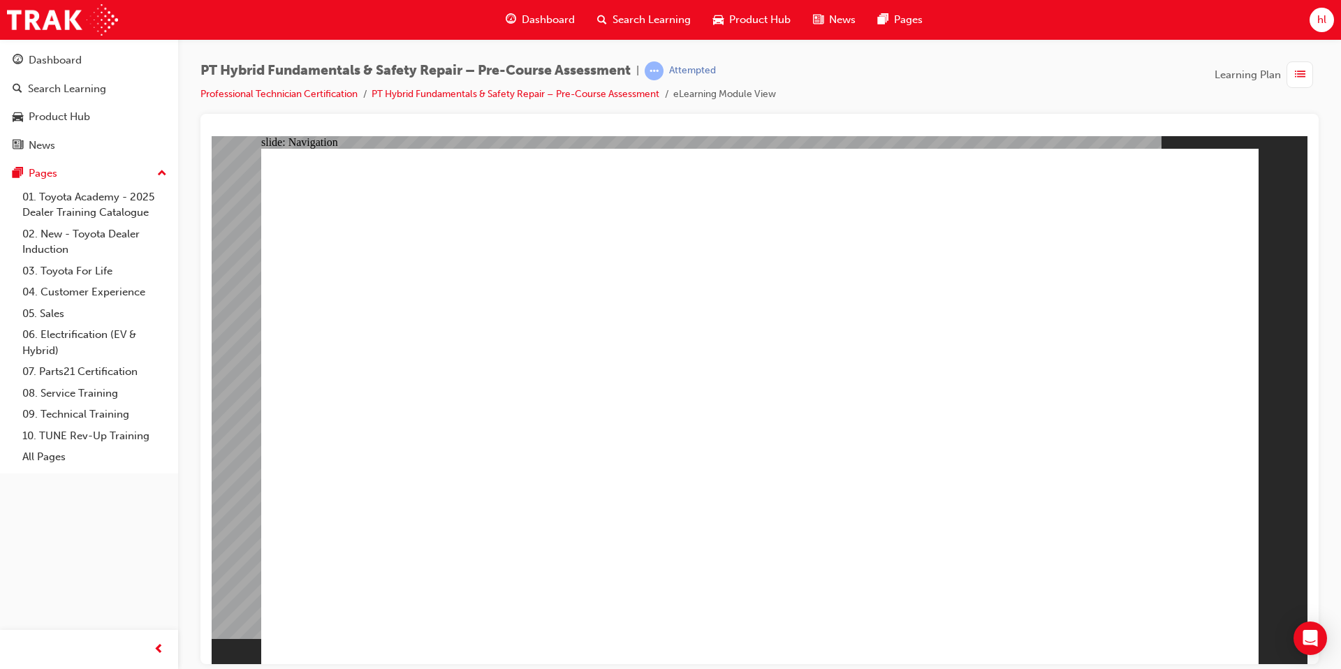
radio input "true"
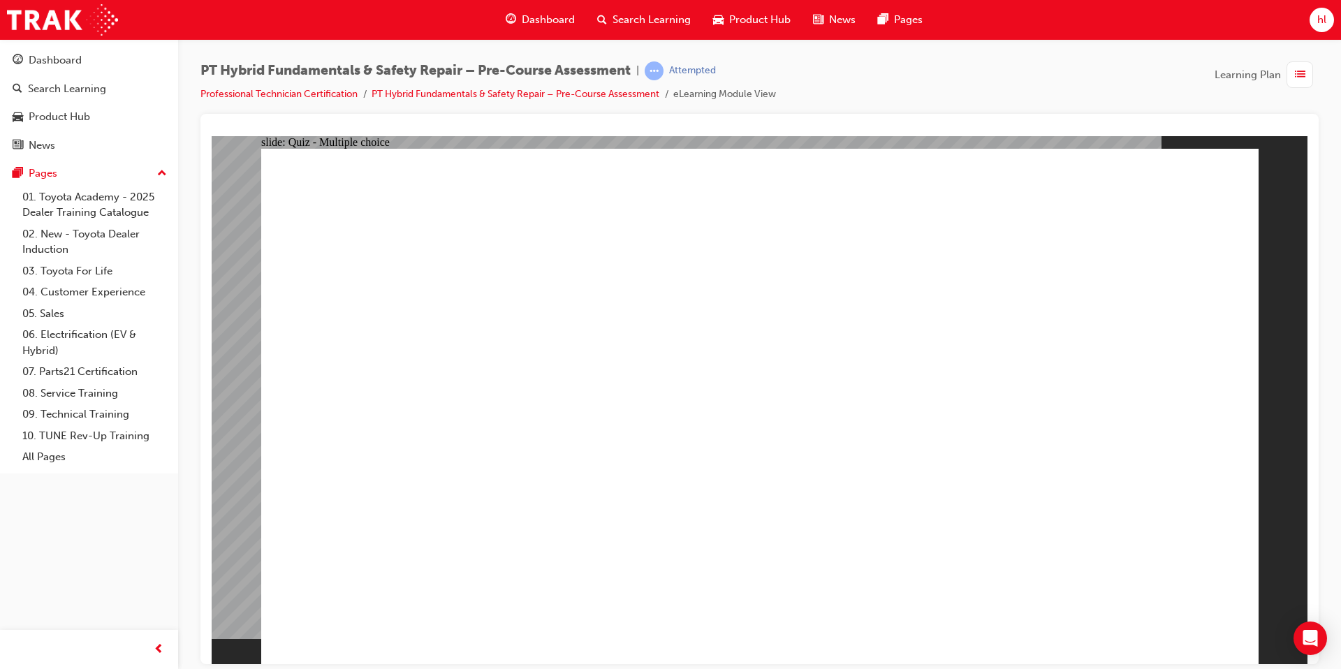
radio input "true"
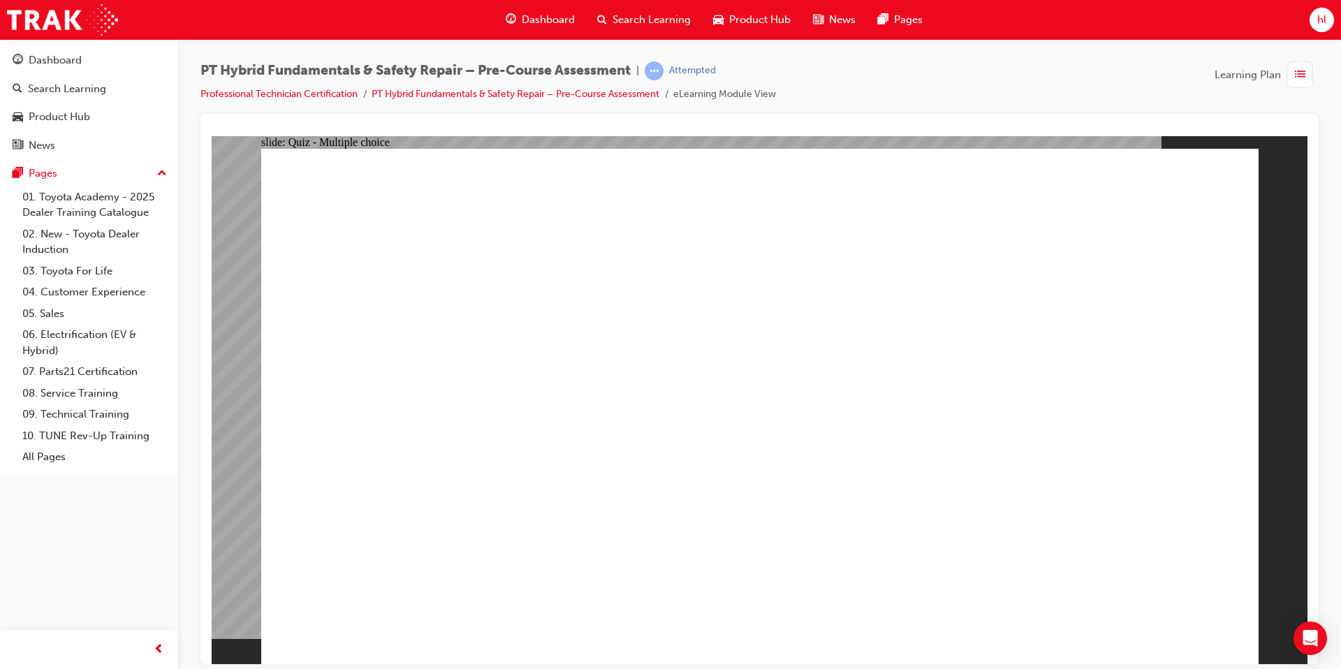
radio input "true"
checkbox input "true"
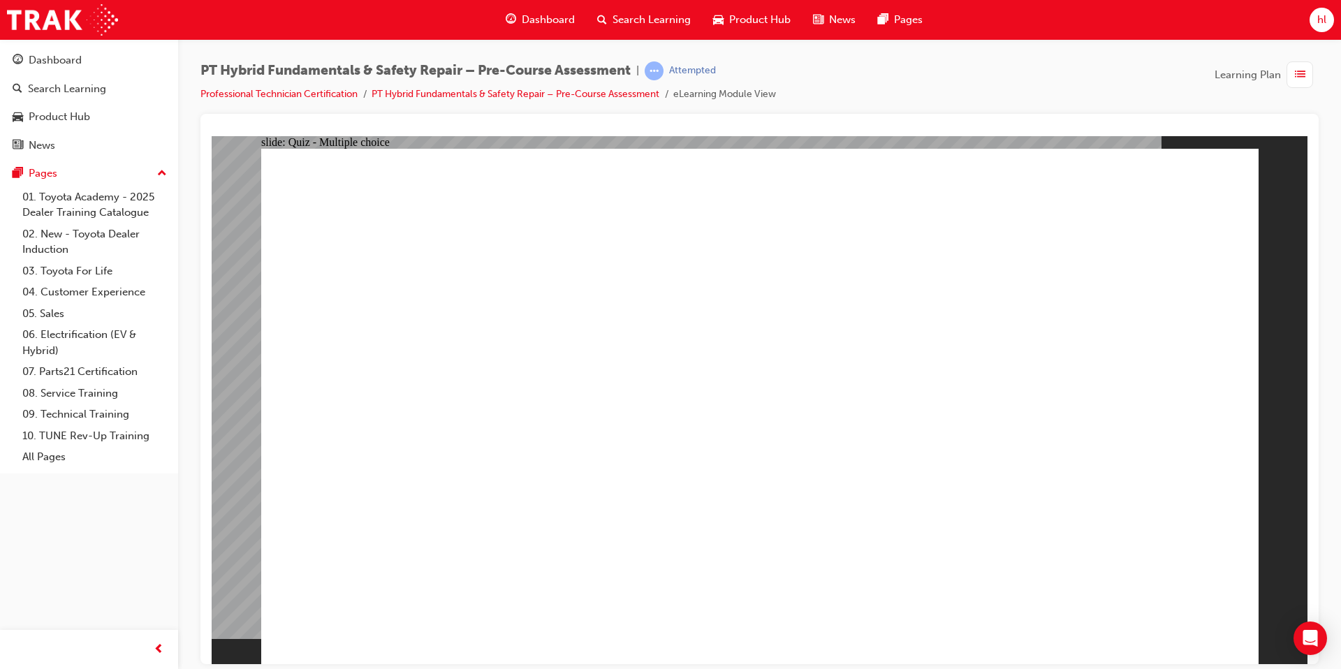
drag, startPoint x: 608, startPoint y: 444, endPoint x: 611, endPoint y: 456, distance: 12.9
checkbox input "true"
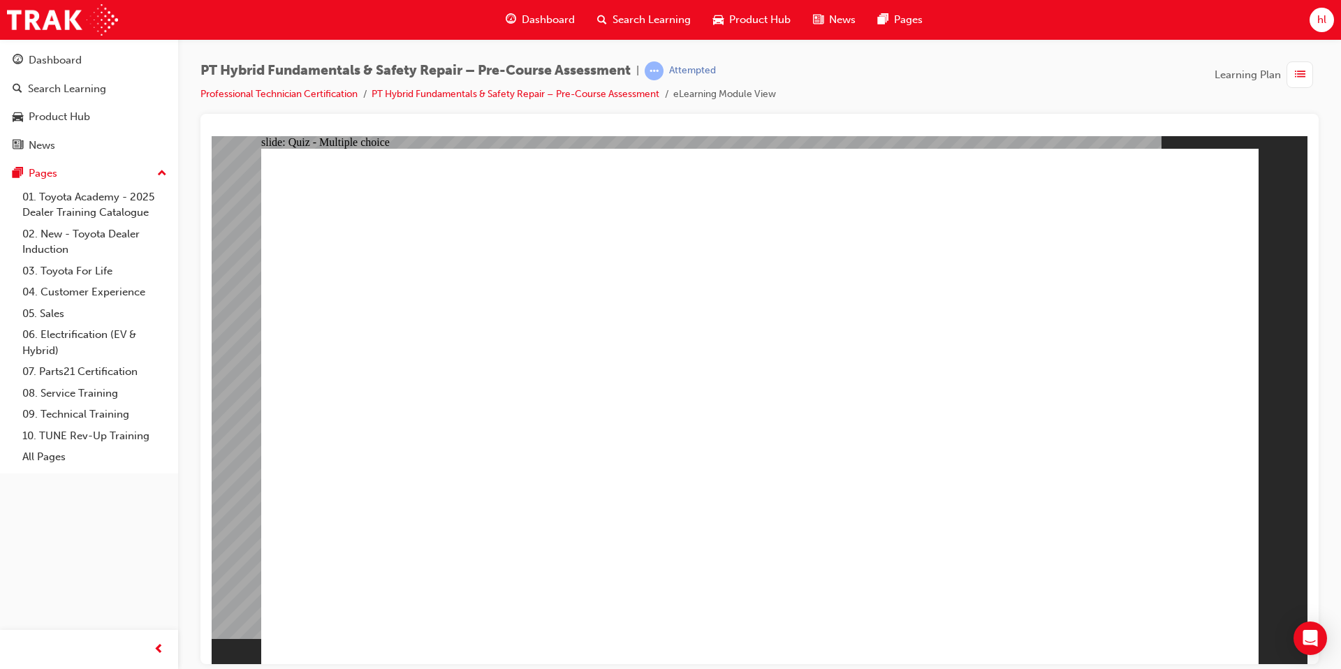
checkbox input "true"
radio input "true"
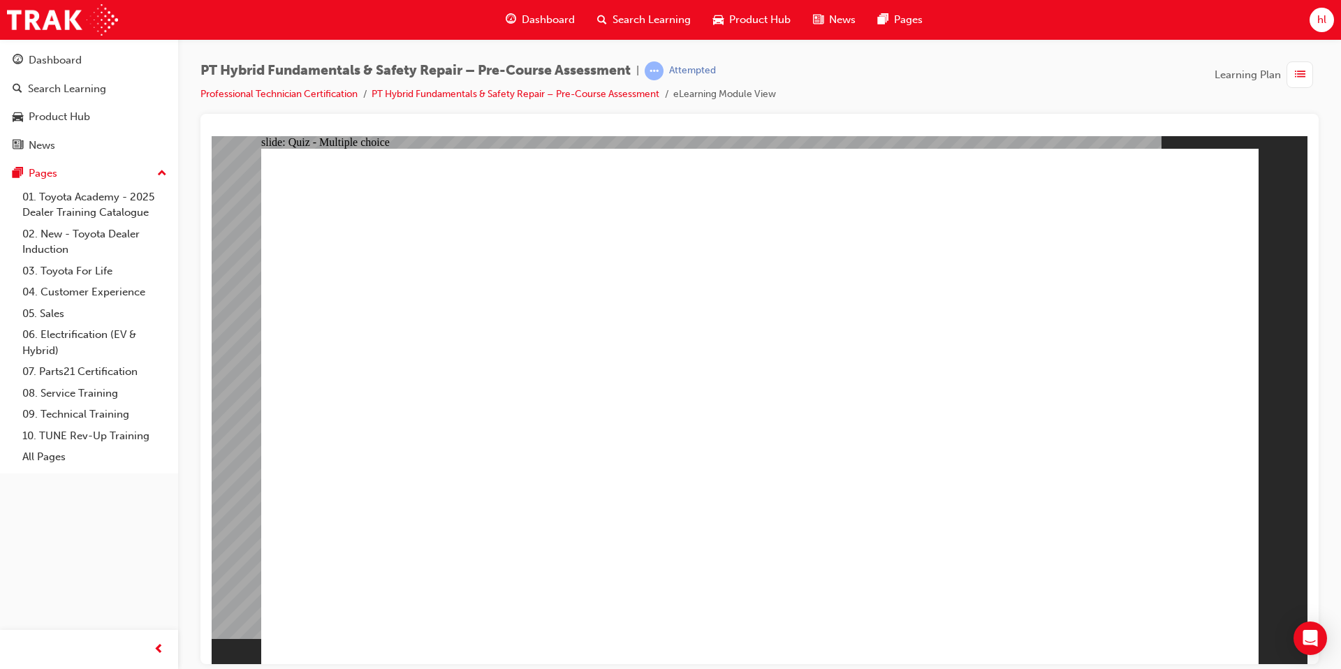
radio input "true"
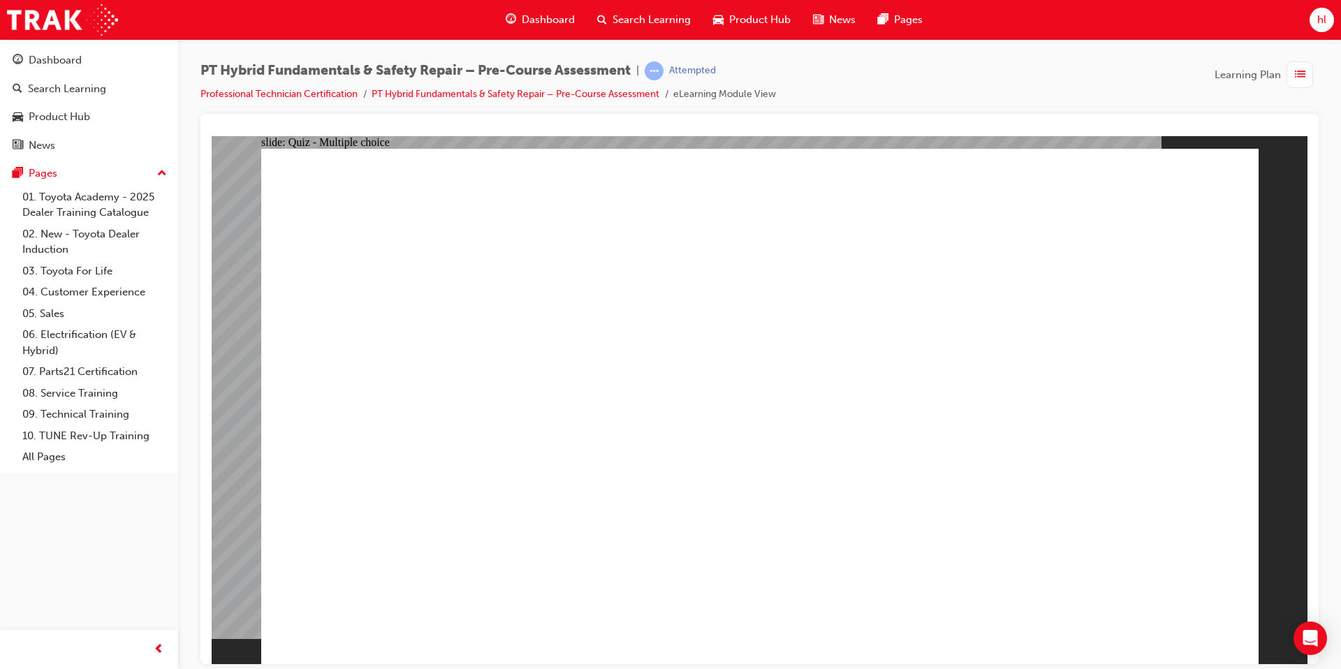
radio input "true"
